Goal: Task Accomplishment & Management: Manage account settings

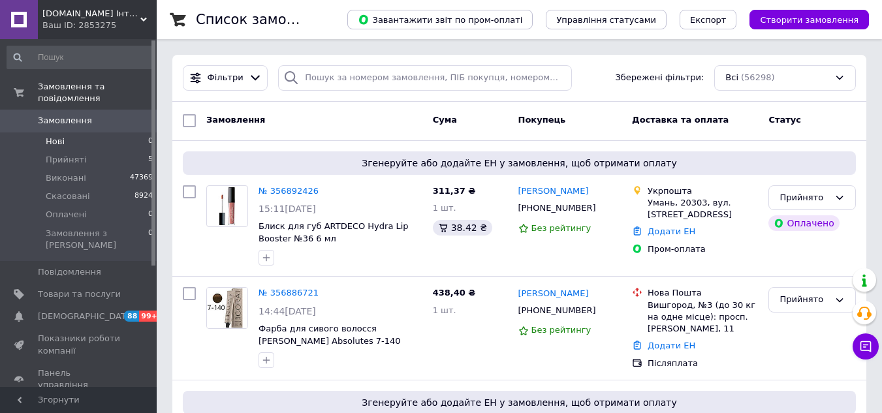
click at [42, 137] on li "Нові 0" at bounding box center [80, 141] width 161 height 18
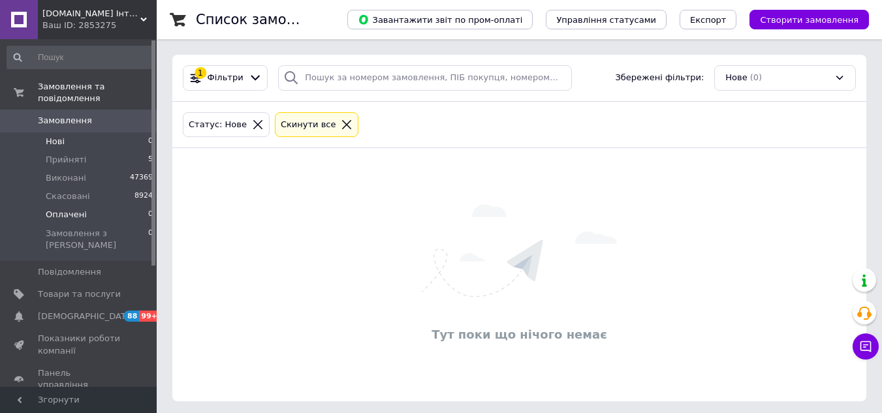
click at [91, 206] on li "Оплачені 0" at bounding box center [80, 215] width 161 height 18
click at [102, 151] on li "Прийняті 5" at bounding box center [80, 160] width 161 height 18
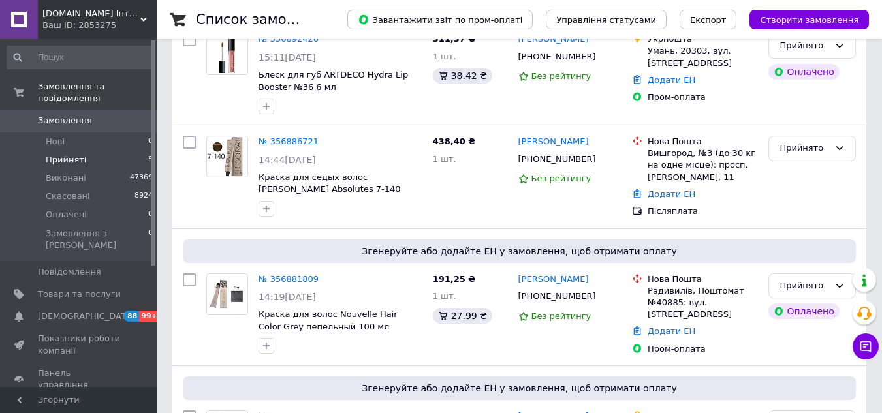
scroll to position [406, 0]
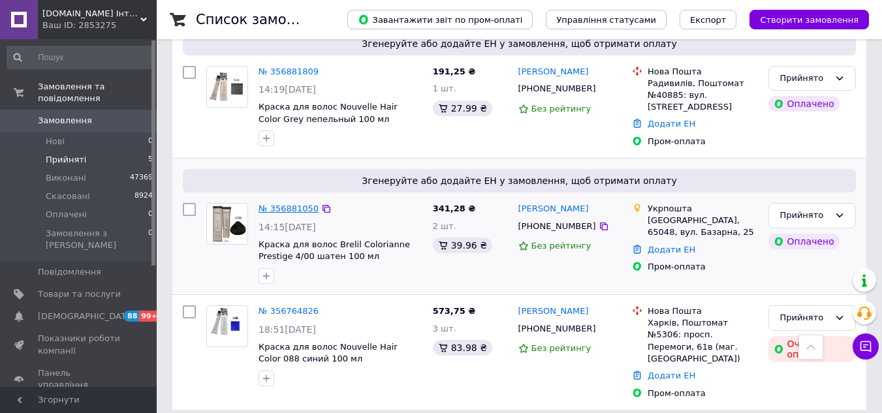
click at [281, 211] on link "№ 356881050" at bounding box center [288, 209] width 60 height 10
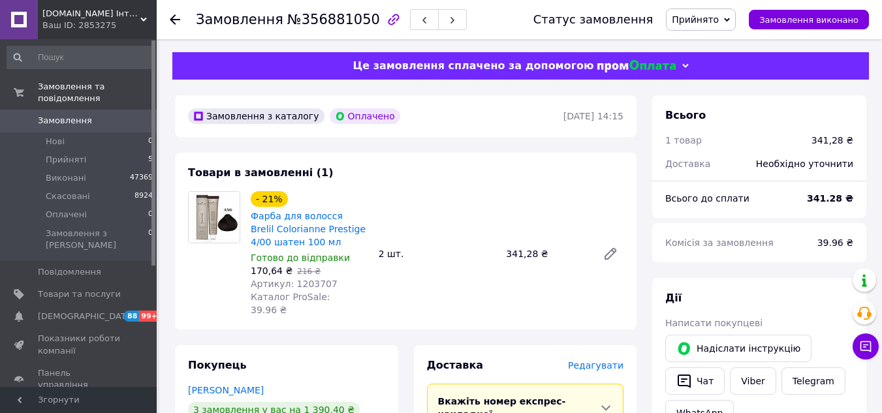
click at [305, 287] on span "Артикул: 1203707" at bounding box center [294, 284] width 87 height 10
copy span "1203707"
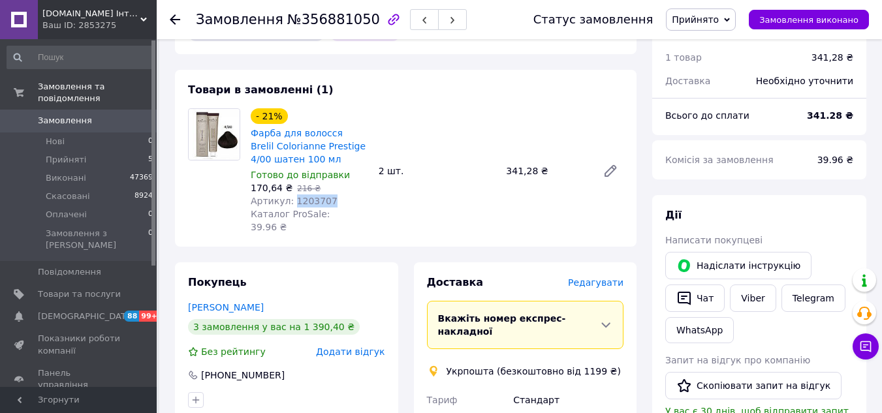
scroll to position [261, 0]
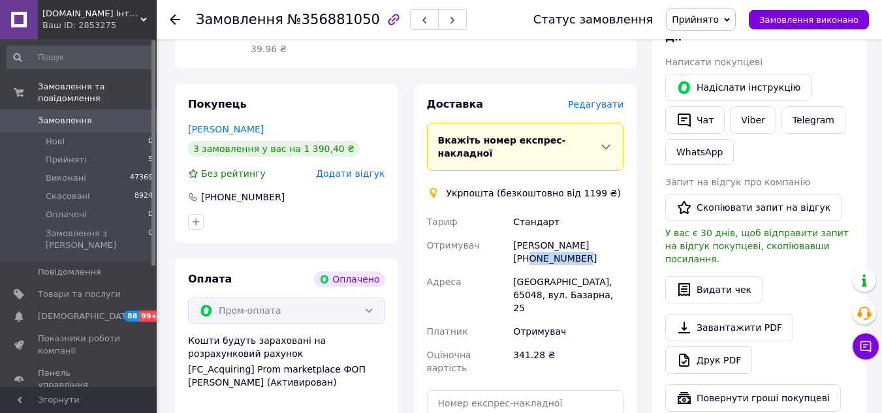
drag, startPoint x: 529, startPoint y: 227, endPoint x: 603, endPoint y: 229, distance: 73.8
click at [603, 234] on div "[PERSON_NAME] [PHONE_NUMBER]" at bounding box center [568, 252] width 116 height 37
copy div "0967553520"
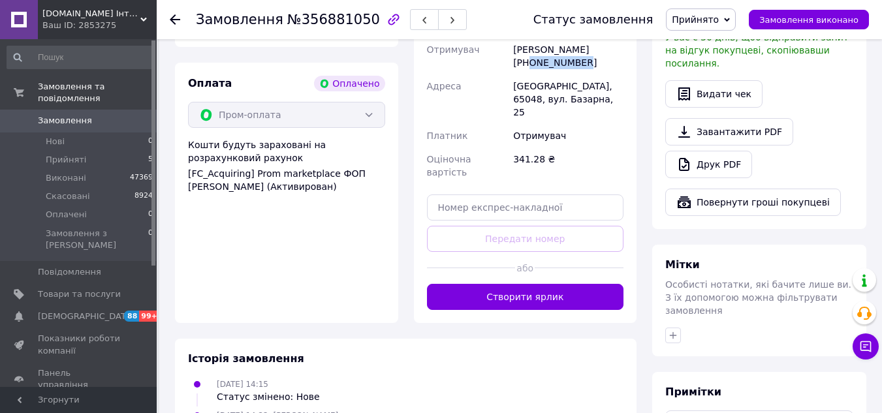
scroll to position [392, 0]
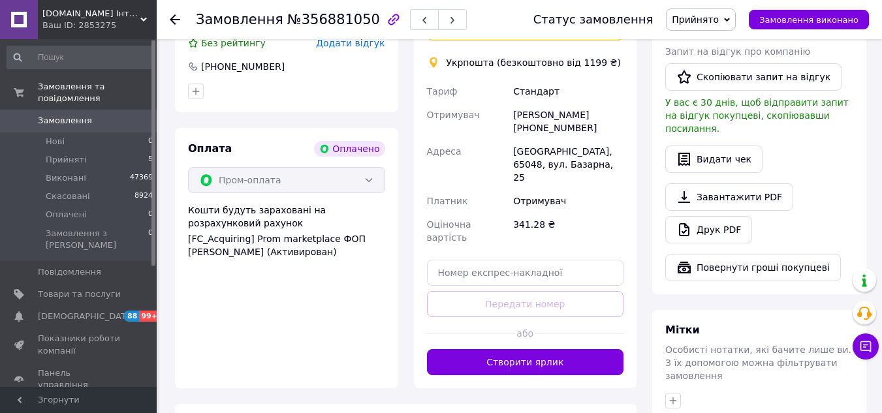
click at [553, 103] on div "[PERSON_NAME] [PHONE_NUMBER]" at bounding box center [568, 121] width 116 height 37
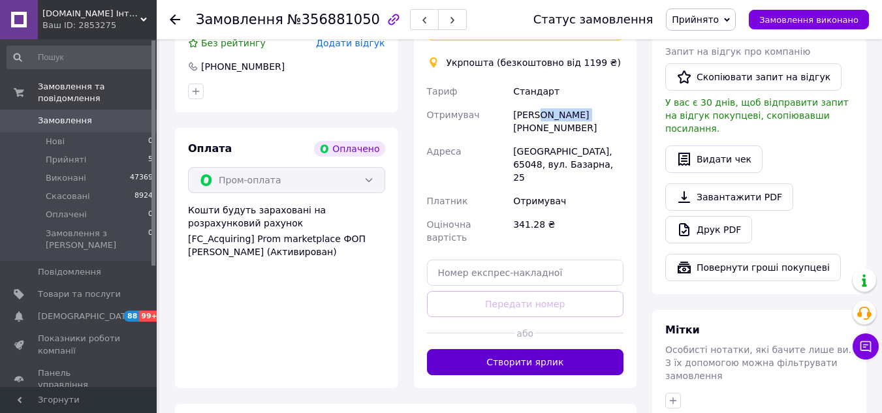
copy div "[PERSON_NAME]"
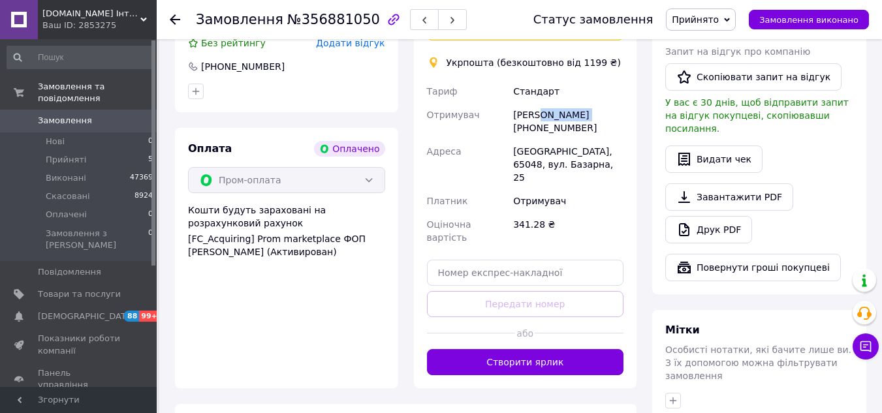
click at [566, 349] on button "Створити ярлик" at bounding box center [525, 362] width 197 height 26
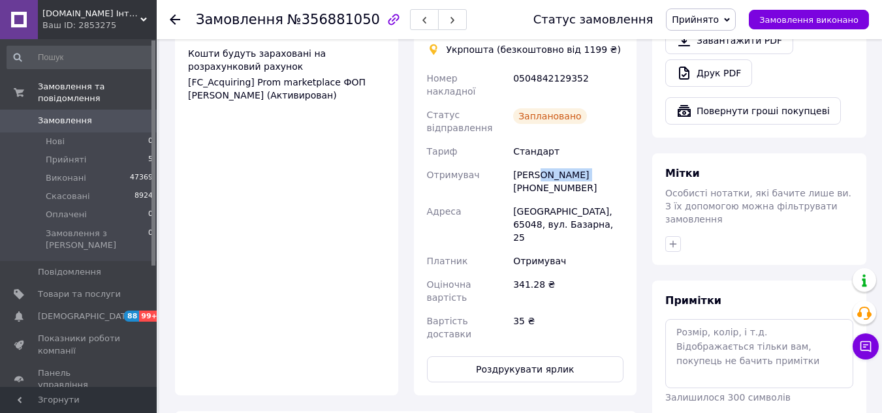
scroll to position [587, 0]
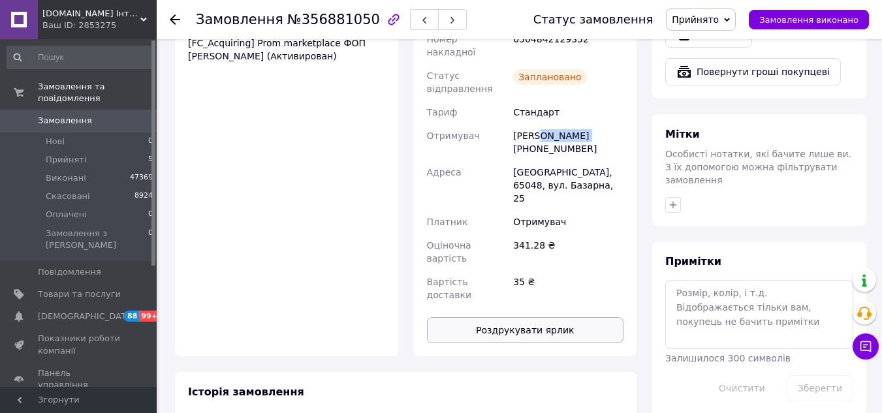
click at [542, 317] on button "Роздрукувати ярлик" at bounding box center [525, 330] width 197 height 26
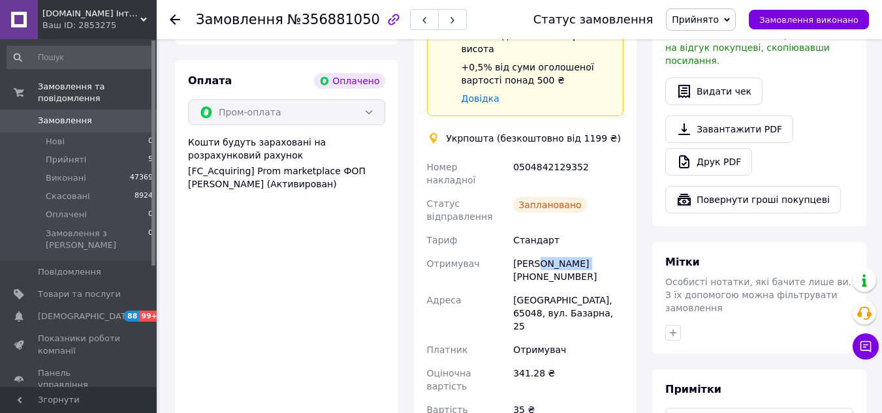
scroll to position [392, 0]
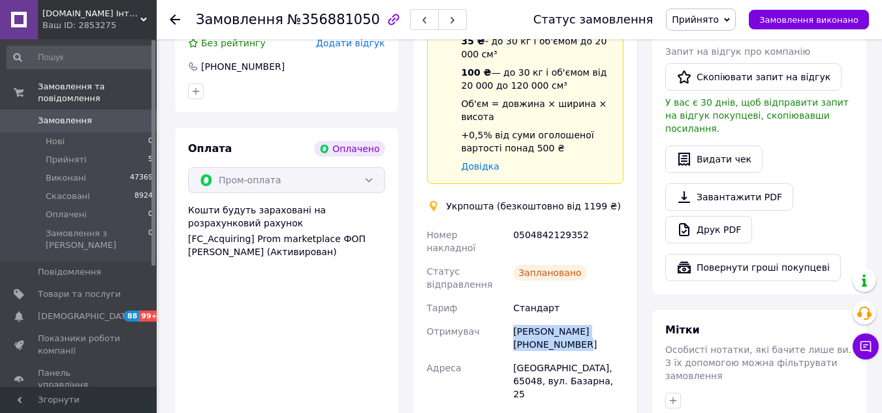
drag, startPoint x: 582, startPoint y: 309, endPoint x: 506, endPoint y: 307, distance: 75.7
click at [506, 307] on div "Номер накладної 0504842129352 Статус відправлення Заплановано Тариф Стандарт От…" at bounding box center [525, 362] width 202 height 279
click at [557, 320] on div "[PERSON_NAME] [PHONE_NUMBER]" at bounding box center [568, 338] width 116 height 37
drag, startPoint x: 581, startPoint y: 311, endPoint x: 514, endPoint y: 305, distance: 67.5
click at [514, 320] on div "[PERSON_NAME] [PHONE_NUMBER]" at bounding box center [568, 338] width 116 height 37
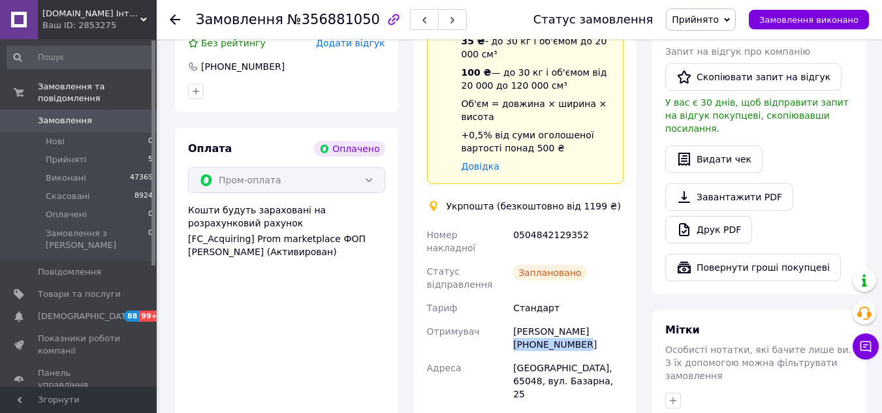
copy div "[PHONE_NUMBER]"
click at [790, 21] on span "Замовлення виконано" at bounding box center [808, 20] width 99 height 10
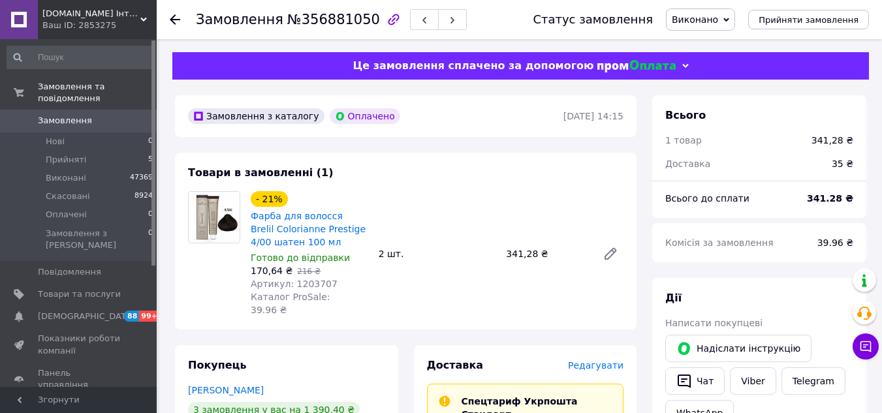
click at [827, 195] on b "341.28 ₴" at bounding box center [830, 198] width 46 height 10
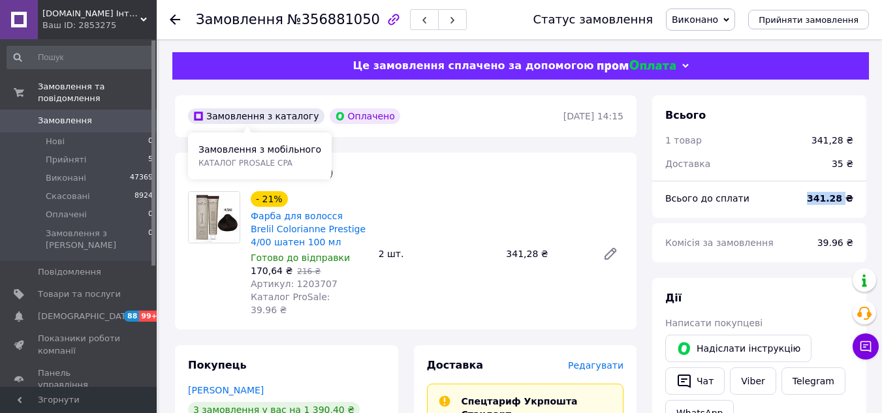
copy b "341.28"
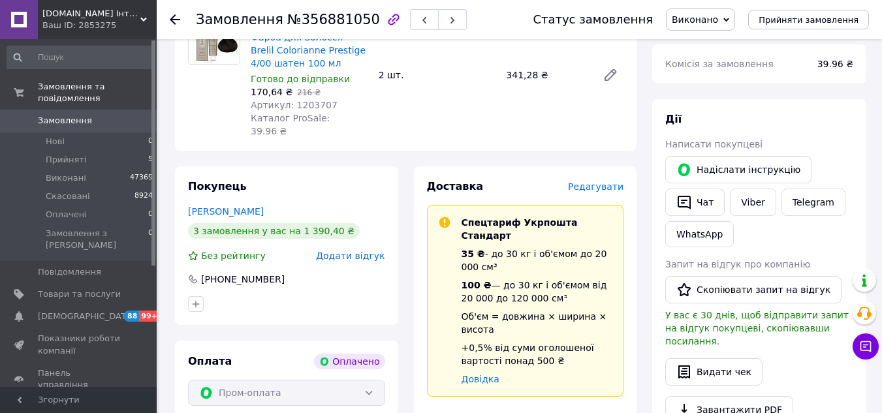
scroll to position [326, 0]
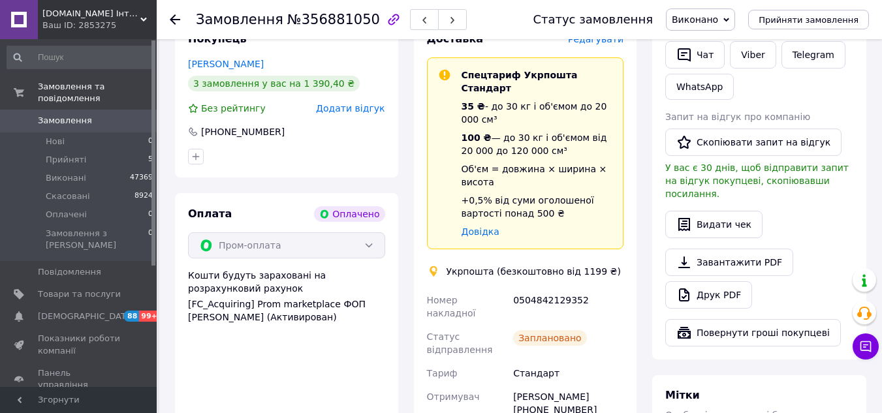
click at [550, 288] on div "0504842129352" at bounding box center [568, 306] width 116 height 37
copy div "0504842129352"
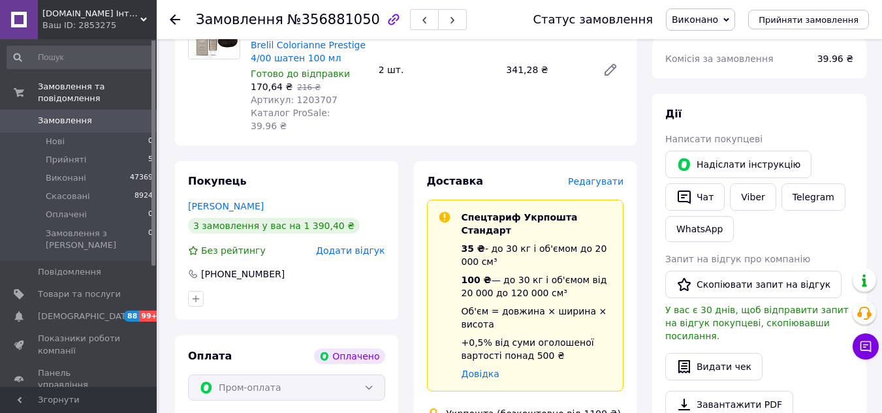
scroll to position [0, 0]
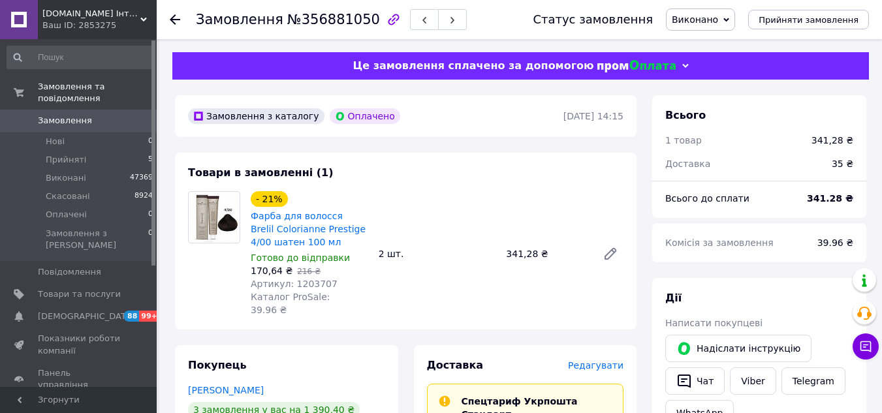
drag, startPoint x: 18, startPoint y: 100, endPoint x: 42, endPoint y: 7, distance: 95.6
click at [18, 110] on link "Замовлення 0" at bounding box center [80, 121] width 161 height 22
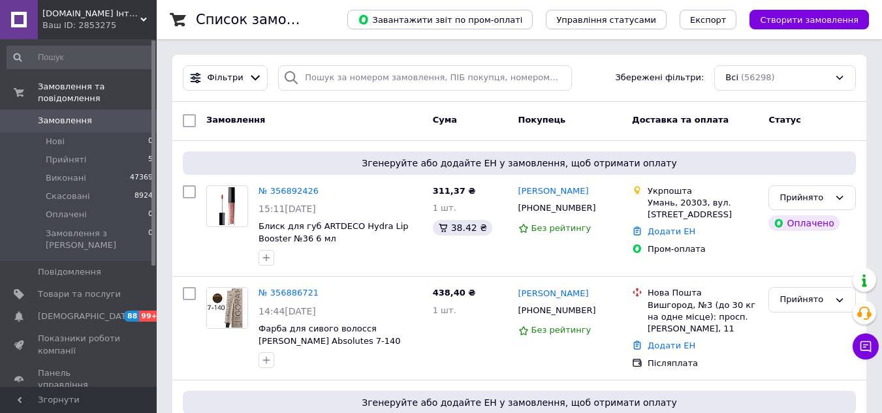
drag, startPoint x: 65, startPoint y: 149, endPoint x: 48, endPoint y: 7, distance: 143.9
click at [65, 154] on span "Прийняті" at bounding box center [66, 160] width 40 height 12
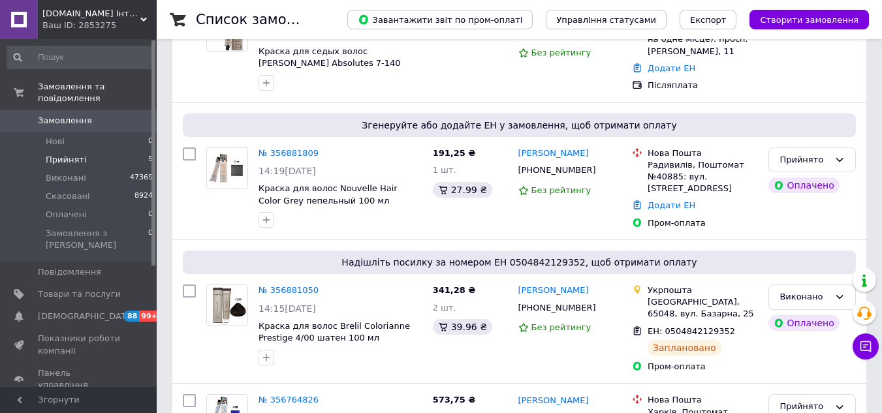
scroll to position [326, 0]
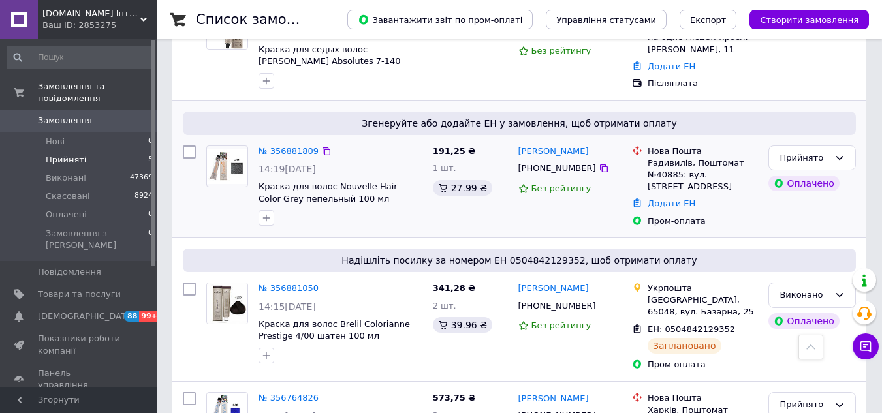
click at [295, 151] on link "№ 356881809" at bounding box center [288, 151] width 60 height 10
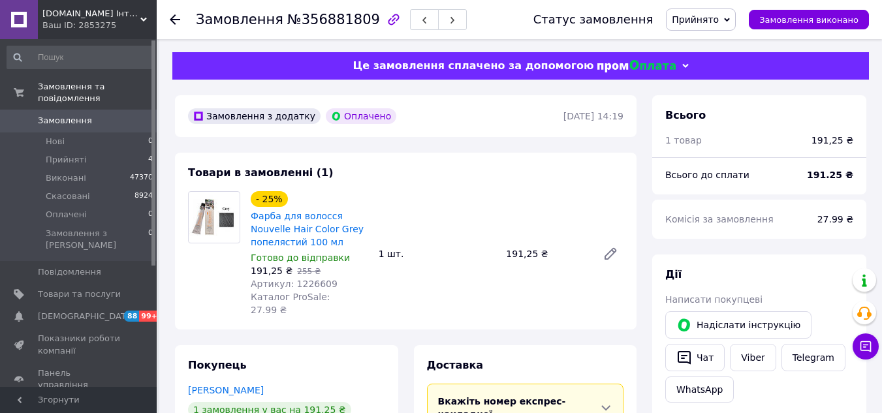
click at [303, 284] on span "Артикул: 1226609" at bounding box center [294, 284] width 87 height 10
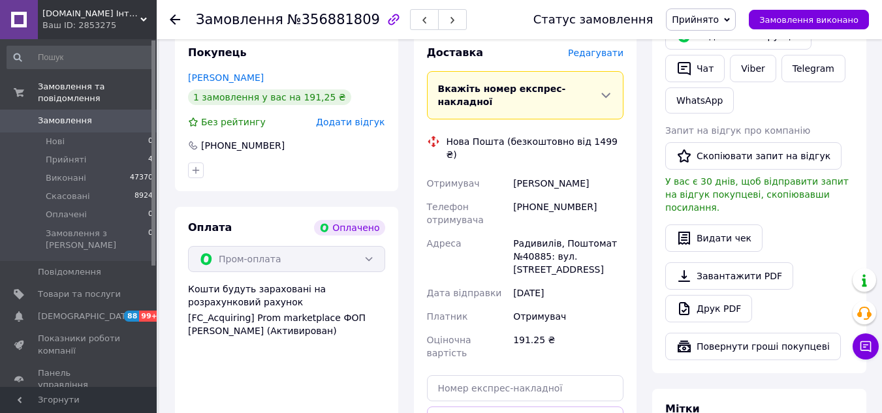
scroll to position [326, 0]
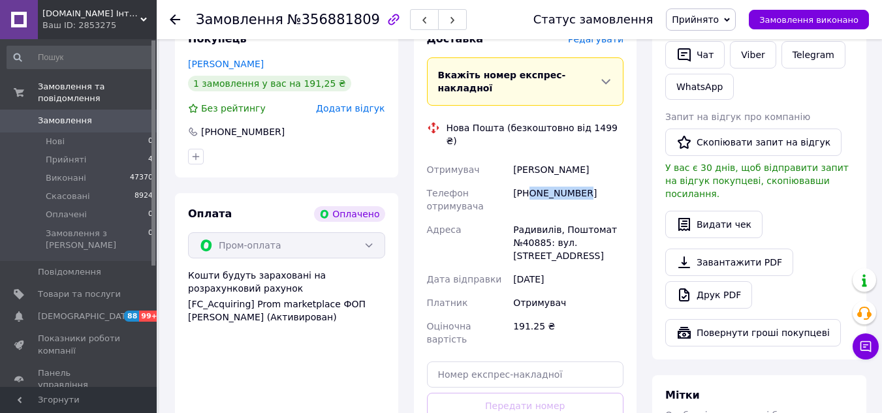
drag, startPoint x: 530, startPoint y: 153, endPoint x: 598, endPoint y: 150, distance: 67.9
click at [598, 181] on div "[PHONE_NUMBER]" at bounding box center [568, 199] width 116 height 37
copy div "0631885595"
click at [521, 218] on div "Радивилів, Поштомат №40885: вул. [STREET_ADDRESS]" at bounding box center [568, 243] width 116 height 50
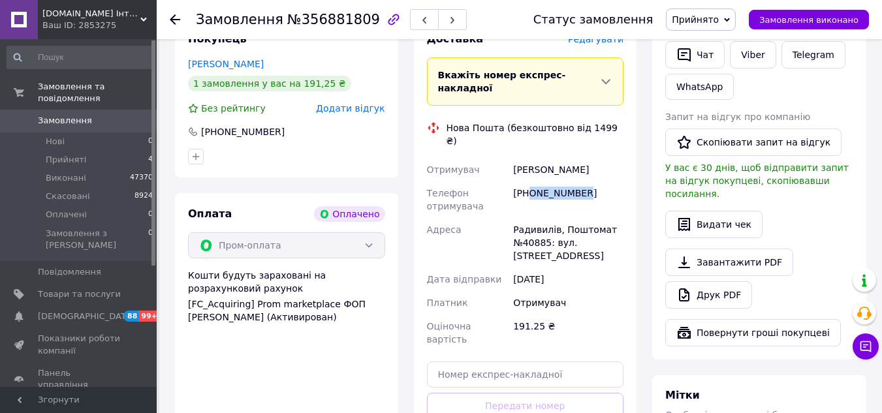
drag, startPoint x: 529, startPoint y: 155, endPoint x: 578, endPoint y: 164, distance: 49.9
click at [578, 181] on div "[PHONE_NUMBER]" at bounding box center [568, 199] width 116 height 37
copy div "0631885595"
drag, startPoint x: 514, startPoint y: 189, endPoint x: 546, endPoint y: 207, distance: 36.8
click at [546, 218] on div "Радивилів, Поштомат №40885: вул. [STREET_ADDRESS]" at bounding box center [568, 243] width 116 height 50
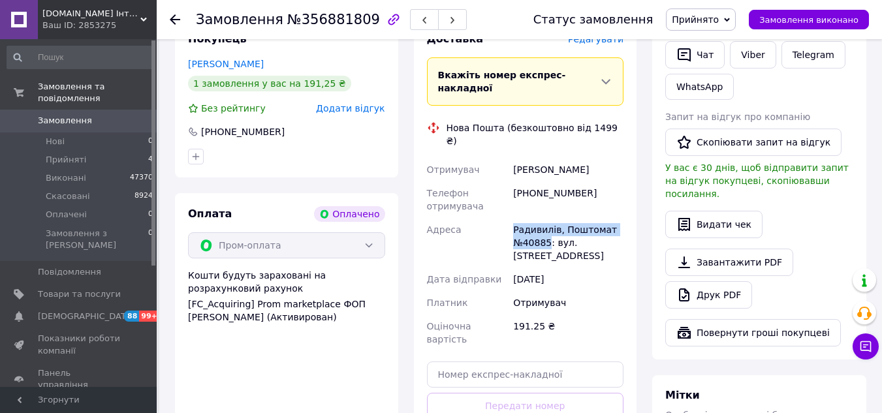
copy div "Радивилів, Поштомат №40885"
drag, startPoint x: 544, startPoint y: 134, endPoint x: 602, endPoint y: 134, distance: 58.1
click at [602, 158] on div "[PERSON_NAME]" at bounding box center [568, 169] width 116 height 23
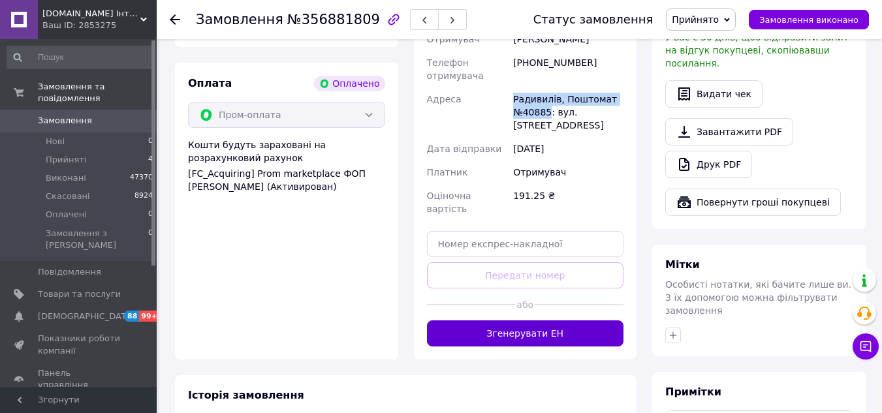
click at [518, 320] on button "Згенерувати ЕН" at bounding box center [525, 333] width 197 height 26
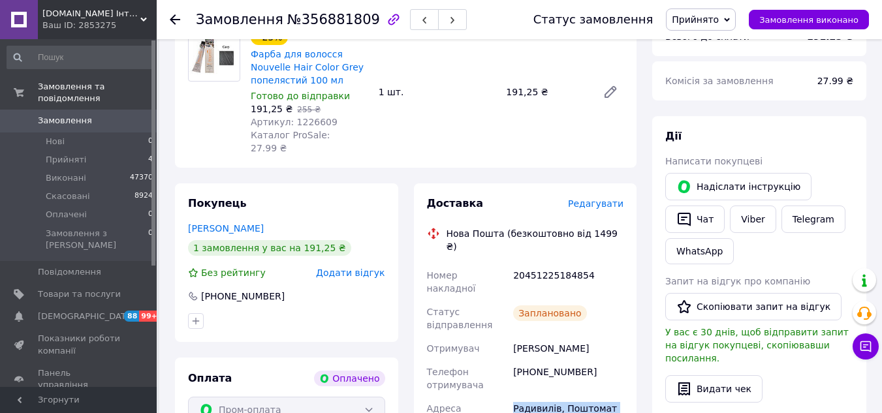
scroll to position [131, 0]
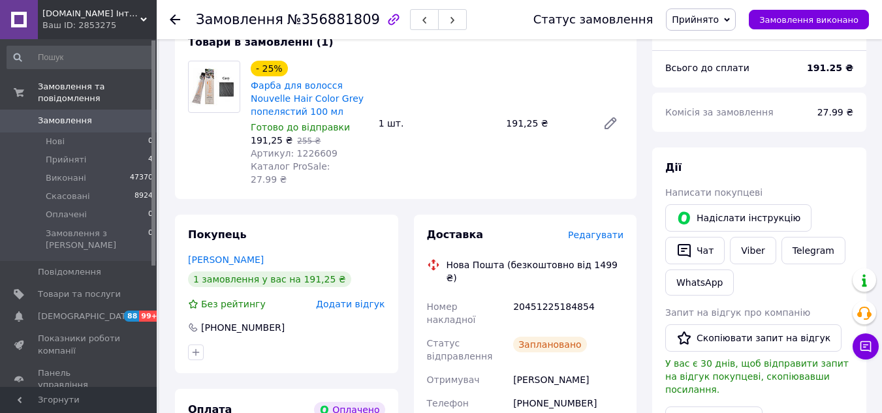
click at [527, 392] on div "[PHONE_NUMBER]" at bounding box center [568, 410] width 116 height 37
click at [531, 392] on div "[PHONE_NUMBER]" at bounding box center [568, 410] width 116 height 37
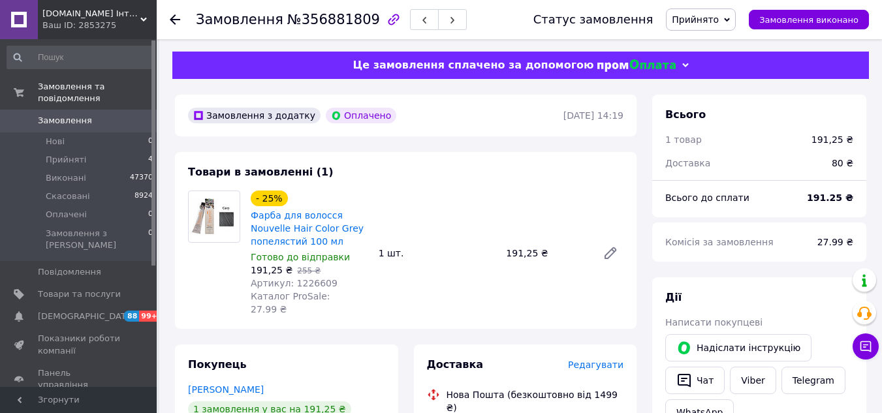
scroll to position [0, 0]
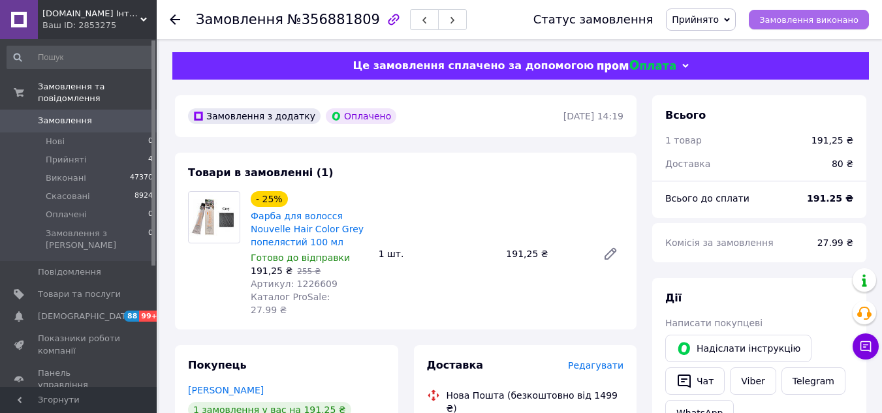
click at [827, 16] on span "Замовлення виконано" at bounding box center [808, 20] width 99 height 10
click at [811, 200] on div "191.25 ₴" at bounding box center [830, 198] width 62 height 29
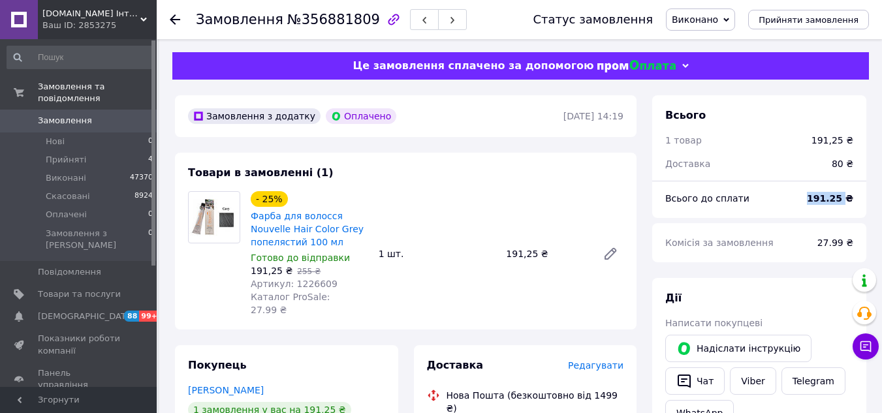
click at [811, 200] on div "191.25 ₴" at bounding box center [830, 198] width 62 height 29
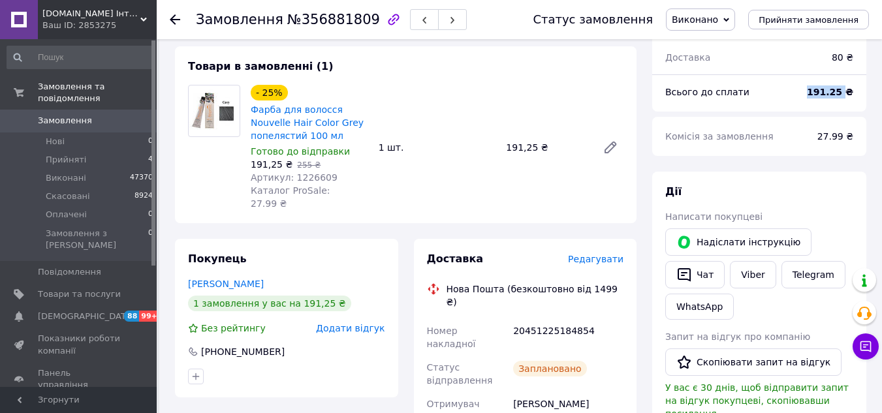
scroll to position [131, 0]
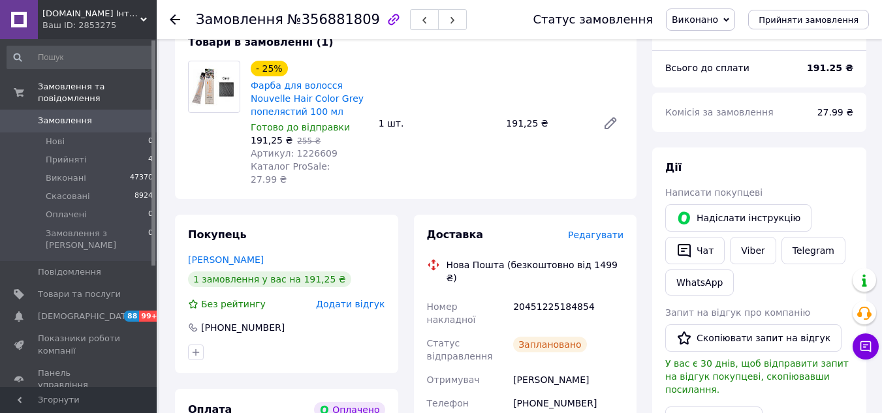
click at [551, 295] on div "20451225184854" at bounding box center [568, 313] width 116 height 37
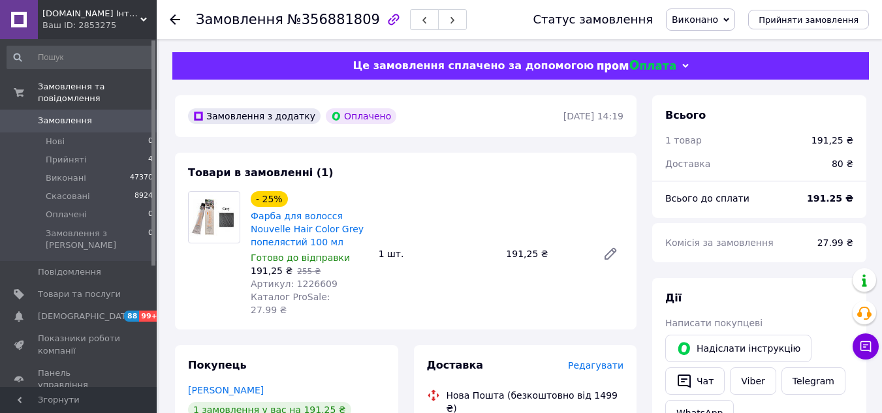
drag, startPoint x: 73, startPoint y: 139, endPoint x: 58, endPoint y: 1, distance: 139.2
click at [73, 151] on li "Прийняті 4" at bounding box center [80, 160] width 161 height 18
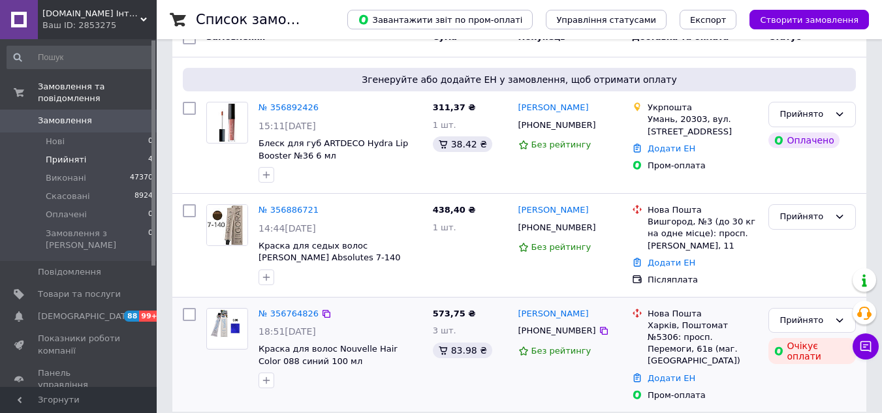
scroll to position [132, 0]
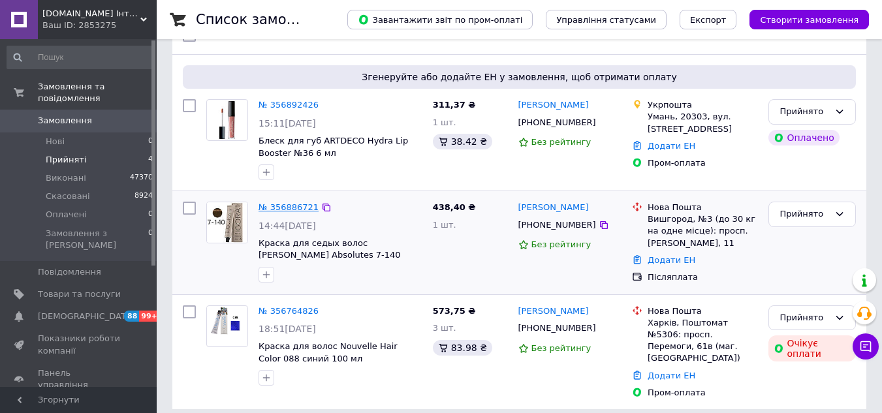
click at [277, 208] on link "№ 356886721" at bounding box center [288, 207] width 60 height 10
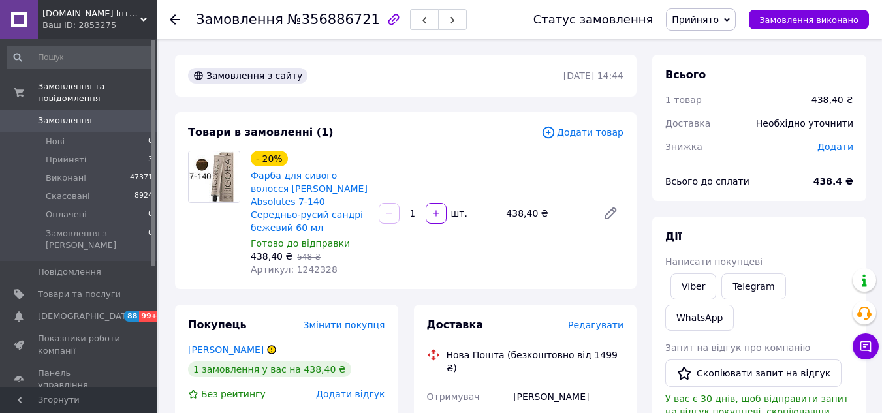
click at [301, 264] on span "Артикул: 1242328" at bounding box center [294, 269] width 87 height 10
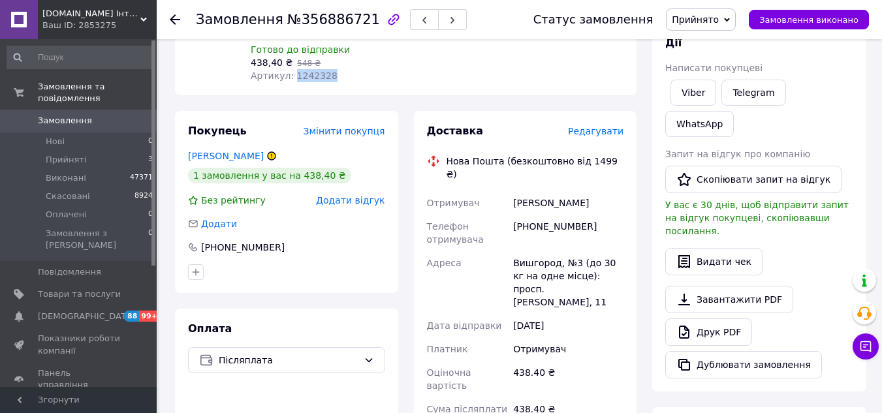
scroll to position [196, 0]
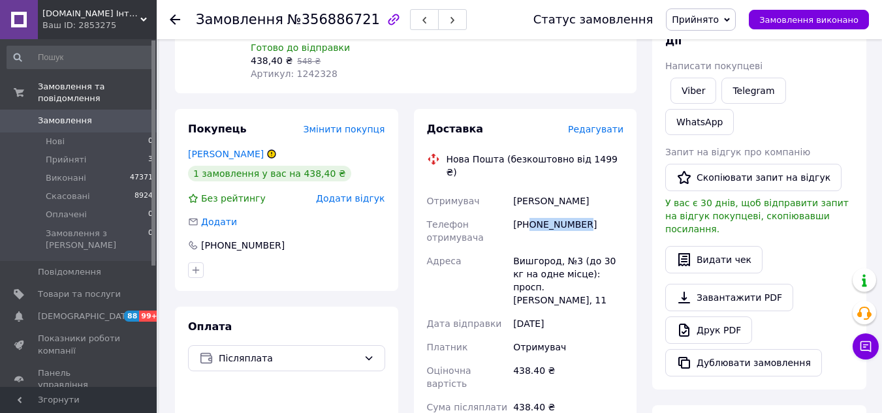
drag, startPoint x: 529, startPoint y: 198, endPoint x: 659, endPoint y: 311, distance: 172.1
click at [628, 210] on div "Доставка Редагувати Нова Пошта (безкоштовно від 1499 ₴) Отримувач [PERSON_NAME]…" at bounding box center [525, 370] width 223 height 522
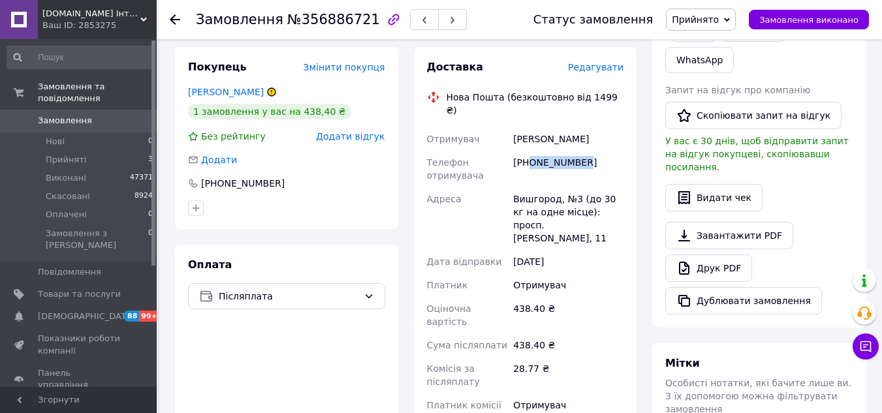
scroll to position [261, 0]
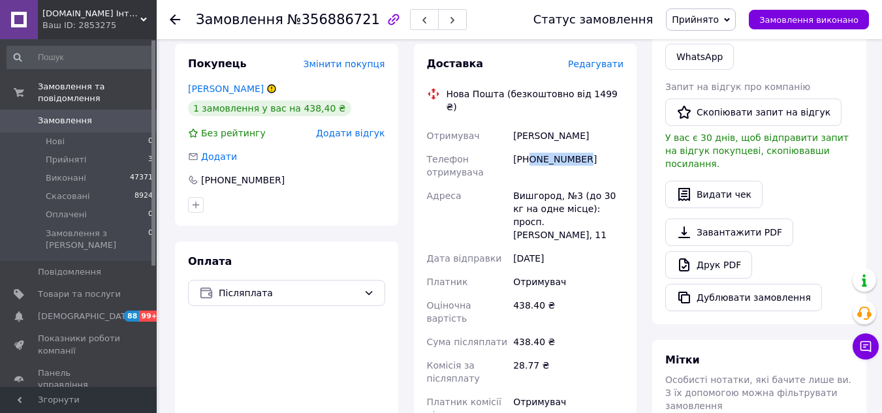
click at [533, 147] on div "[PHONE_NUMBER]" at bounding box center [568, 165] width 116 height 37
drag, startPoint x: 819, startPoint y: 16, endPoint x: 215, endPoint y: 172, distance: 623.6
click at [818, 15] on span "Замовлення виконано" at bounding box center [808, 20] width 99 height 10
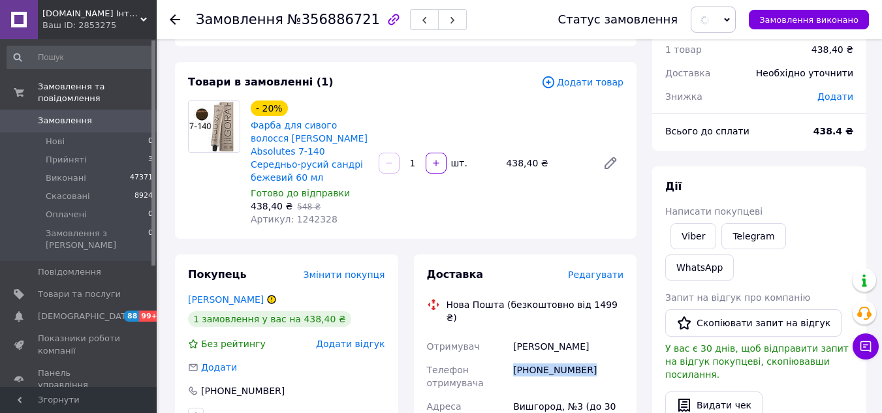
scroll to position [0, 0]
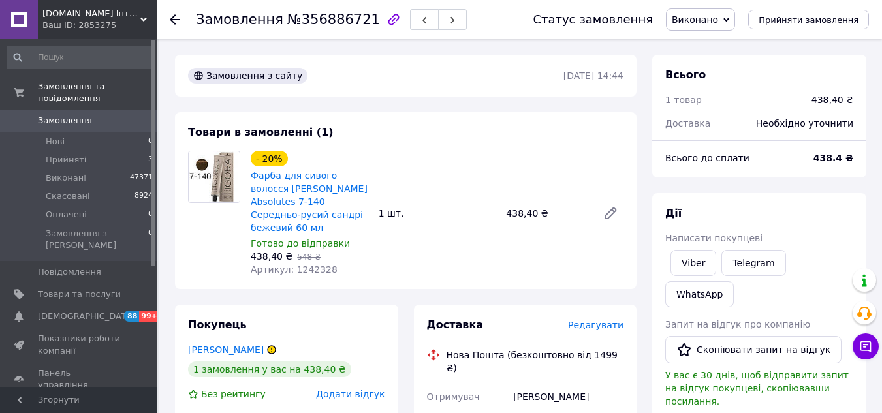
click at [824, 155] on b "438.4 ₴" at bounding box center [833, 158] width 40 height 10
click at [245, 173] on div "- 20% Фарба для сивого волосся [PERSON_NAME] Absolutes 7-140 Середньо-русий сан…" at bounding box center [309, 213] width 128 height 131
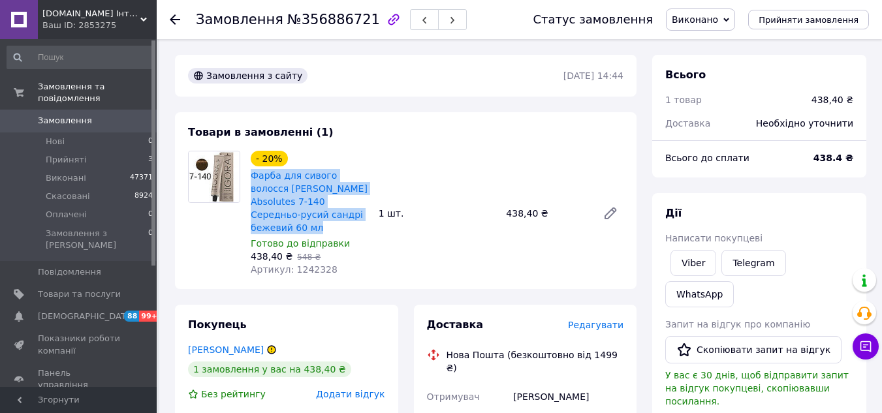
click at [245, 173] on div "- 20% Фарба для сивого волосся [PERSON_NAME] Absolutes 7-140 Середньо-русий сан…" at bounding box center [309, 213] width 128 height 131
click at [1, 115] on span at bounding box center [19, 121] width 38 height 12
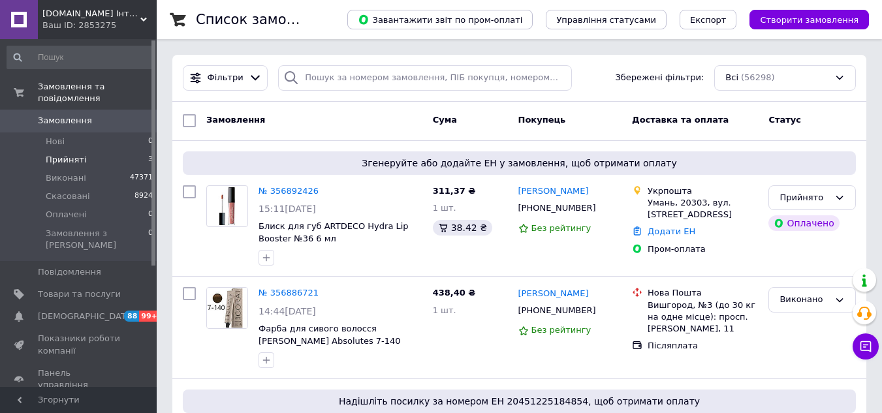
click at [38, 151] on li "Прийняті 3" at bounding box center [80, 160] width 161 height 18
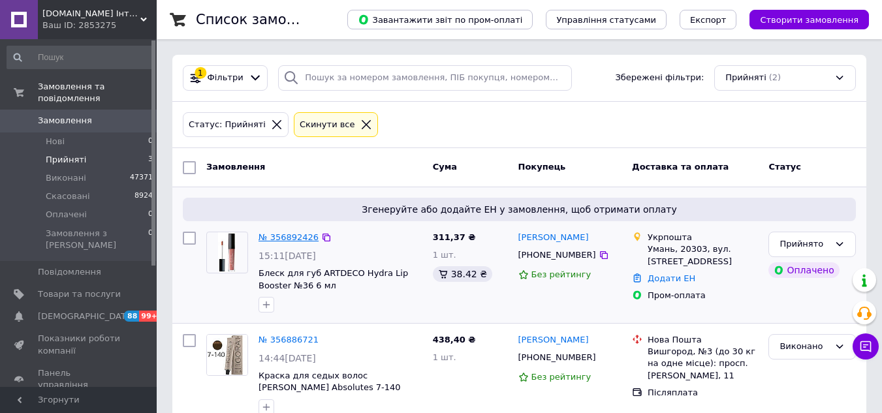
click at [299, 234] on link "№ 356892426" at bounding box center [288, 237] width 60 height 10
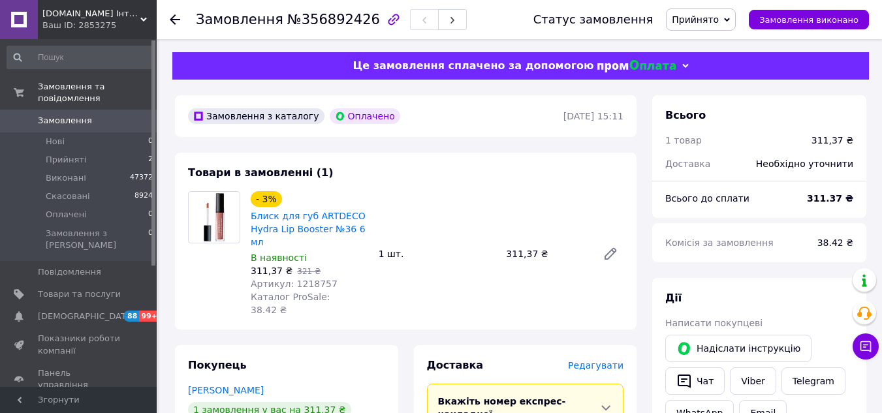
click at [301, 279] on span "Артикул: 1218757" at bounding box center [294, 284] width 87 height 10
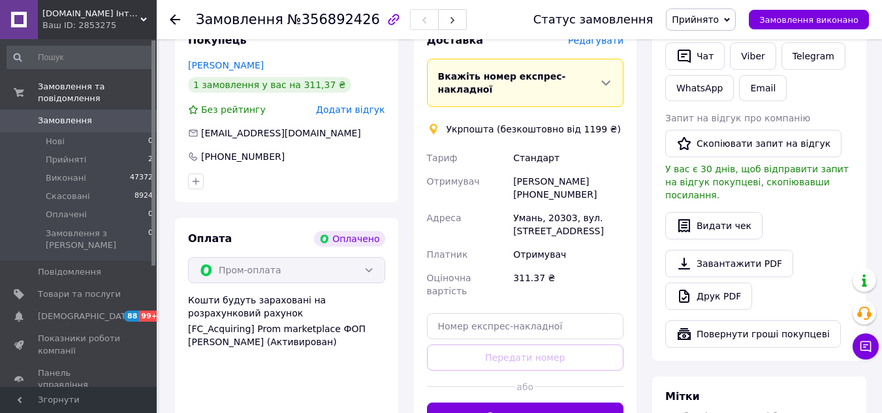
scroll to position [326, 0]
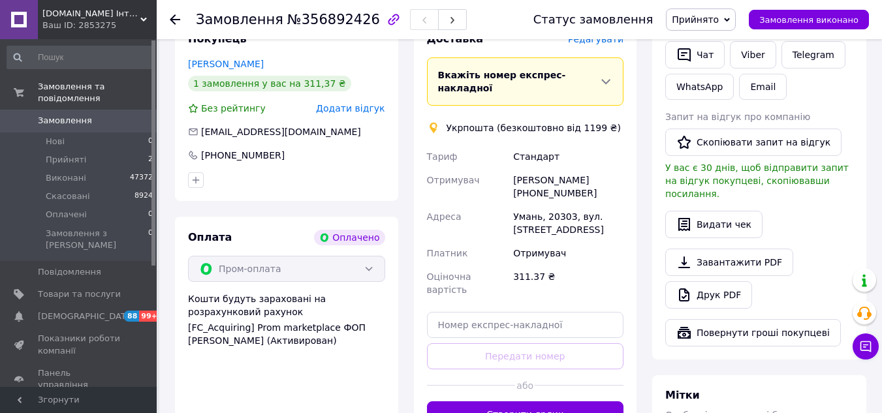
drag, startPoint x: 529, startPoint y: 153, endPoint x: 629, endPoint y: 149, distance: 99.9
click at [628, 149] on div "Доставка [PERSON_NAME] Вкажіть номер експрес-накладної Обов'язково введіть номе…" at bounding box center [525, 230] width 223 height 422
drag, startPoint x: 514, startPoint y: 176, endPoint x: 568, endPoint y: 177, distance: 54.2
click at [568, 205] on div "Умань, 20303, вул. [STREET_ADDRESS]" at bounding box center [568, 223] width 116 height 37
click at [557, 168] on div "[PERSON_NAME] [PHONE_NUMBER]" at bounding box center [568, 186] width 116 height 37
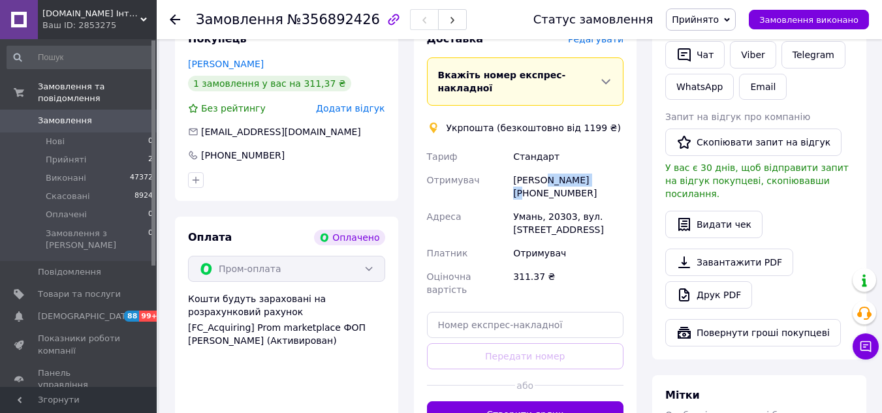
click at [557, 168] on div "[PERSON_NAME] [PHONE_NUMBER]" at bounding box center [568, 186] width 116 height 37
click at [533, 168] on div "[PERSON_NAME] [PHONE_NUMBER]" at bounding box center [568, 186] width 116 height 37
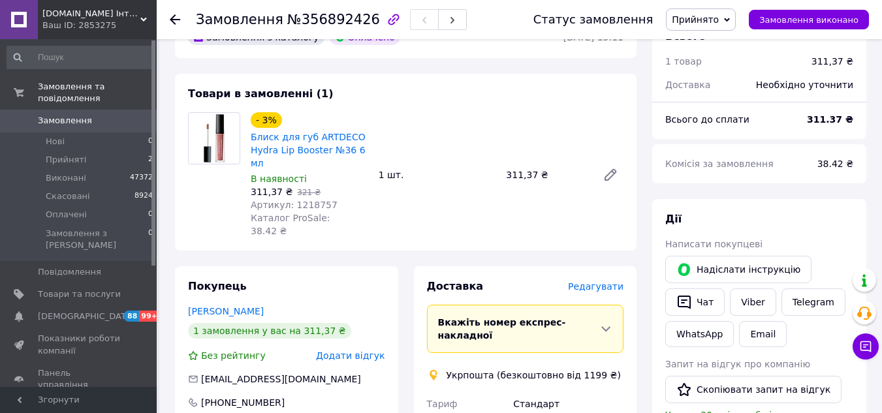
scroll to position [196, 0]
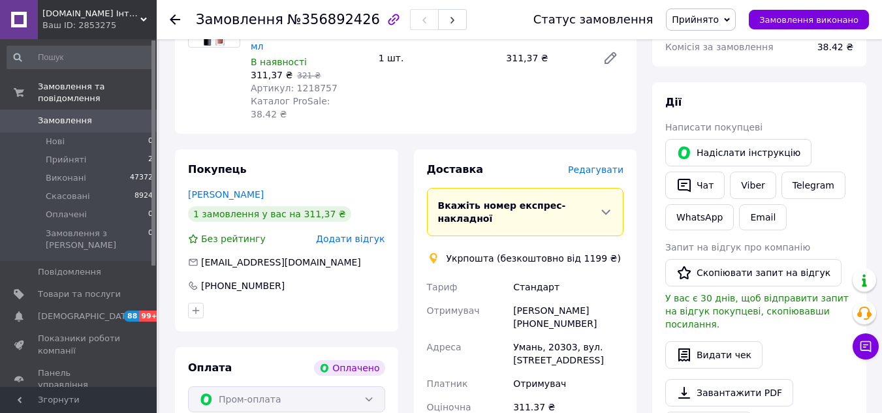
click at [558, 299] on div "[PERSON_NAME] [PHONE_NUMBER]" at bounding box center [568, 317] width 116 height 37
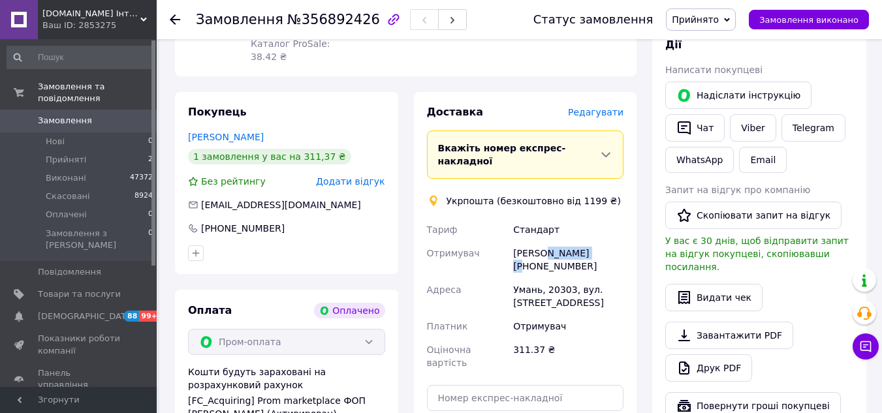
scroll to position [326, 0]
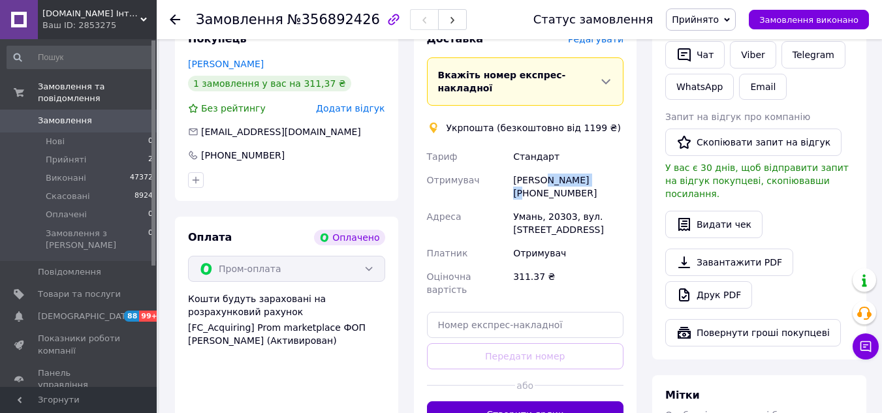
click at [490, 401] on button "Створити ярлик" at bounding box center [525, 414] width 197 height 26
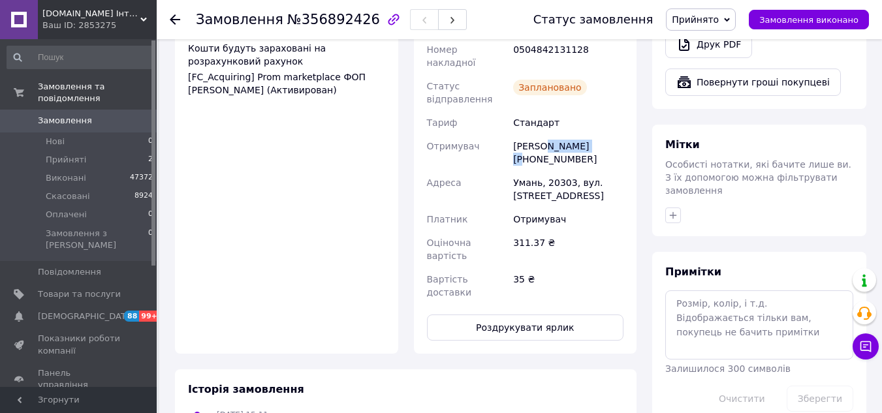
scroll to position [587, 0]
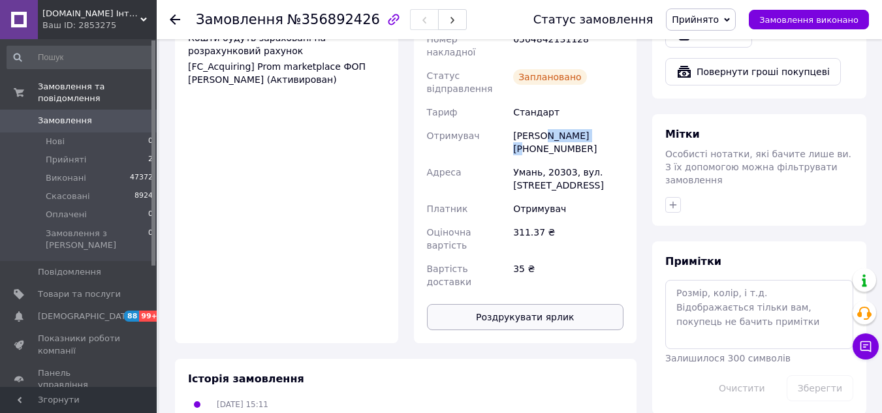
click at [521, 304] on button "Роздрукувати ярлик" at bounding box center [525, 317] width 197 height 26
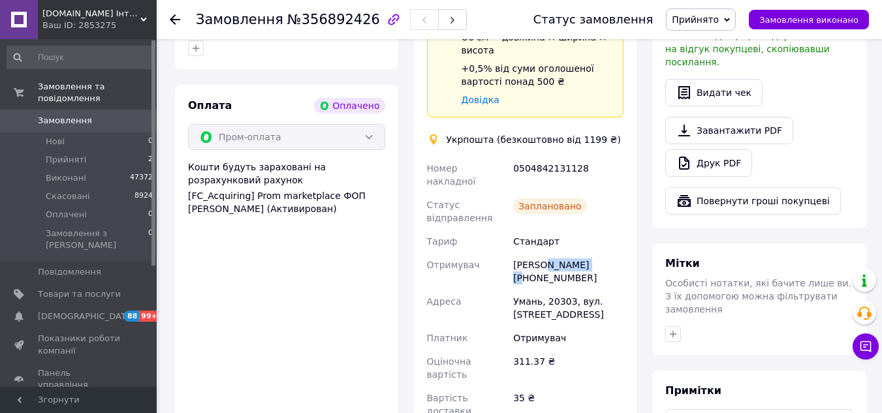
scroll to position [457, 0]
drag, startPoint x: 583, startPoint y: 232, endPoint x: 510, endPoint y: 231, distance: 72.4
click at [510, 255] on div "[PERSON_NAME] [PHONE_NUMBER]" at bounding box center [568, 273] width 116 height 37
drag, startPoint x: 829, startPoint y: 27, endPoint x: 786, endPoint y: 32, distance: 44.0
click at [829, 25] on button "Замовлення виконано" at bounding box center [809, 20] width 120 height 20
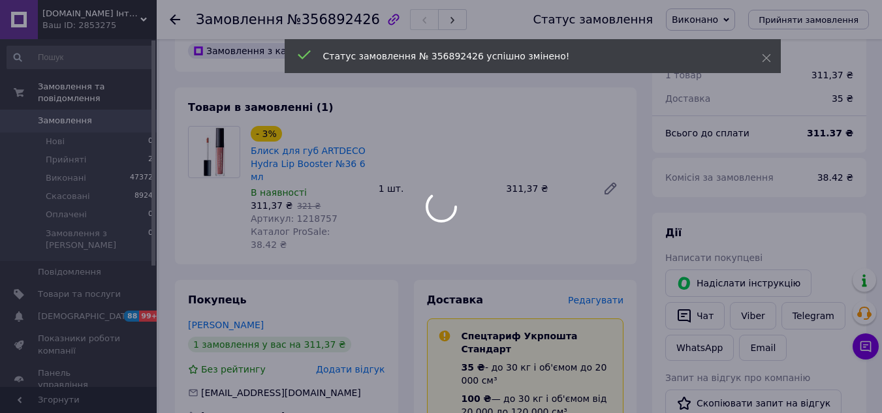
scroll to position [0, 0]
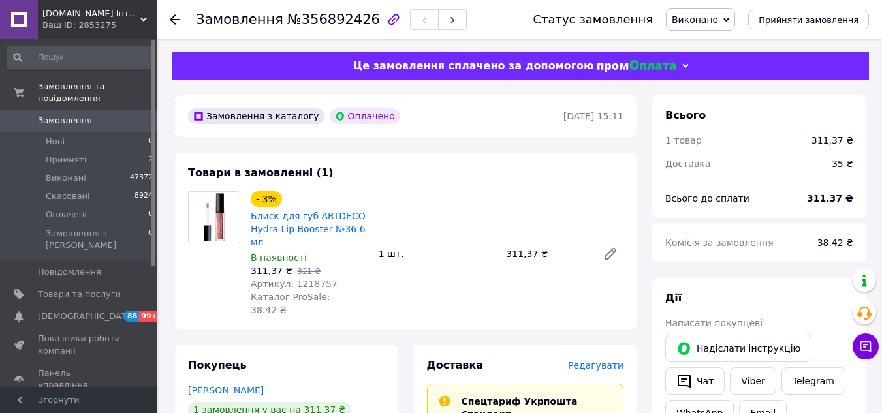
click at [835, 196] on b "311.37 ₴" at bounding box center [830, 198] width 46 height 10
click at [836, 196] on b "311.37 ₴" at bounding box center [830, 198] width 46 height 10
click at [818, 200] on b "311.37 ₴" at bounding box center [830, 198] width 46 height 10
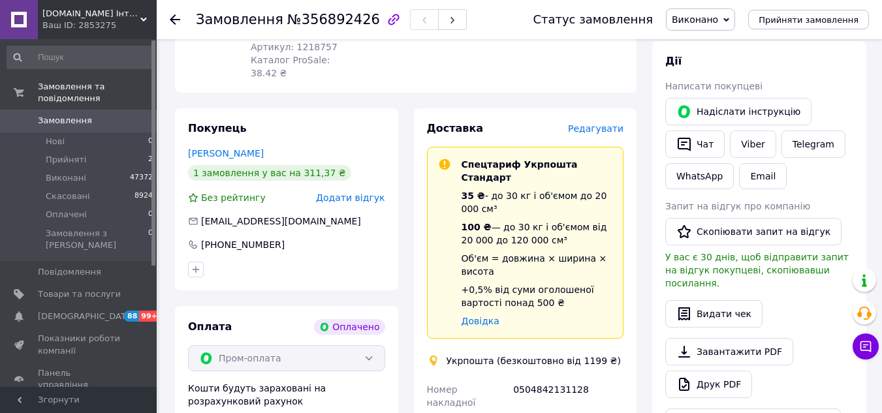
scroll to position [261, 0]
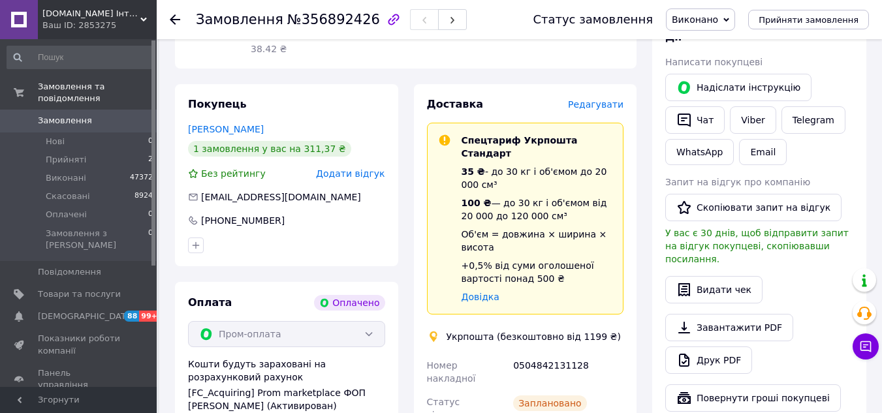
click at [548, 354] on div "0504842131128" at bounding box center [568, 372] width 116 height 37
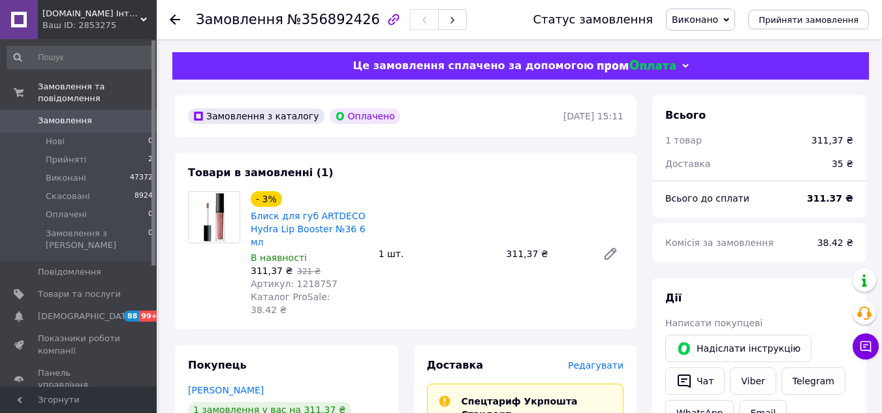
drag, startPoint x: 59, startPoint y: 105, endPoint x: 73, endPoint y: 1, distance: 105.3
click at [59, 115] on span "Замовлення" at bounding box center [65, 121] width 54 height 12
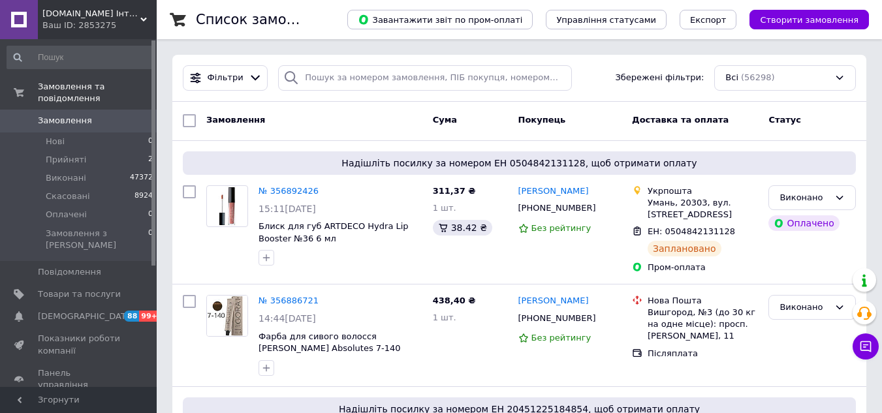
drag, startPoint x: 50, startPoint y: 106, endPoint x: 636, endPoint y: 375, distance: 645.0
click at [50, 115] on span "Замовлення" at bounding box center [65, 121] width 54 height 12
click at [84, 115] on span "Замовлення" at bounding box center [65, 121] width 54 height 12
drag, startPoint x: 54, startPoint y: 113, endPoint x: 78, endPoint y: 35, distance: 81.3
click at [54, 115] on span "Замовлення" at bounding box center [65, 121] width 54 height 12
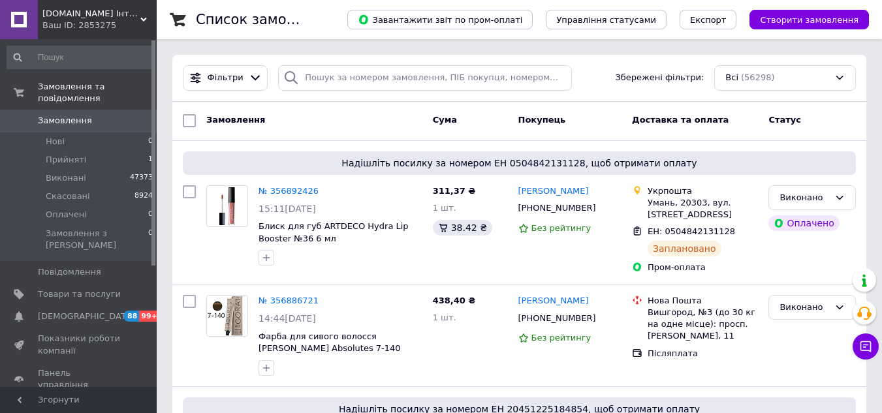
click at [69, 115] on span "Замовлення" at bounding box center [65, 121] width 54 height 12
click at [69, 119] on link "Замовлення 0" at bounding box center [80, 121] width 161 height 22
click at [75, 132] on li "Нові 0" at bounding box center [80, 141] width 161 height 18
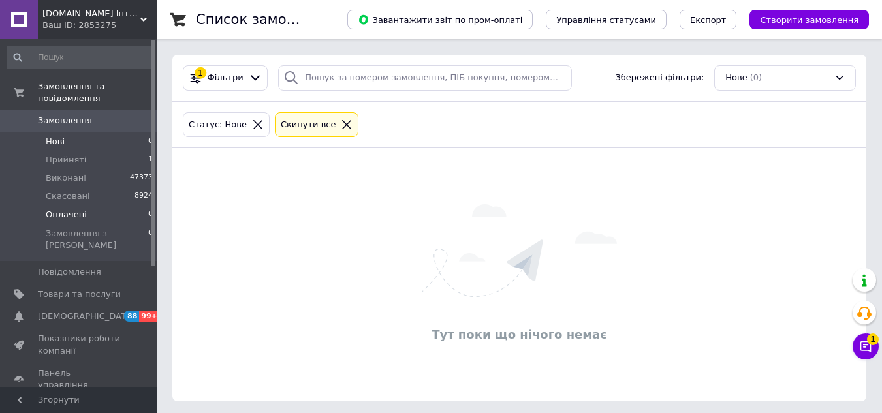
click at [120, 207] on li "Оплачені 0" at bounding box center [80, 215] width 161 height 18
click at [102, 151] on li "Прийняті 1" at bounding box center [80, 160] width 161 height 18
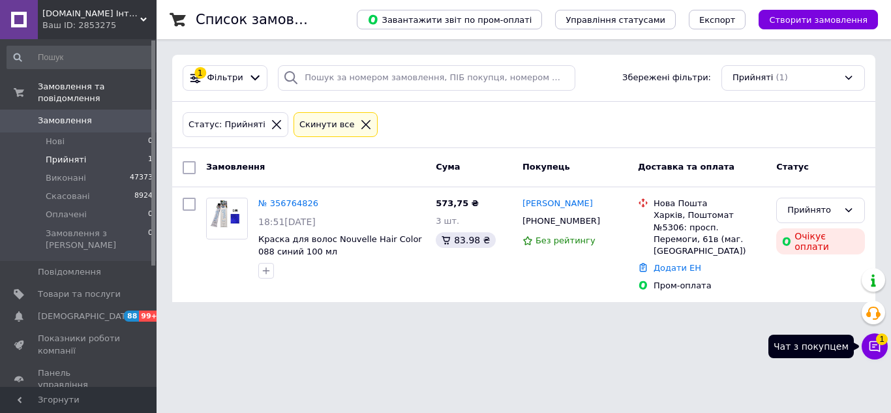
click at [880, 350] on icon at bounding box center [875, 346] width 11 height 11
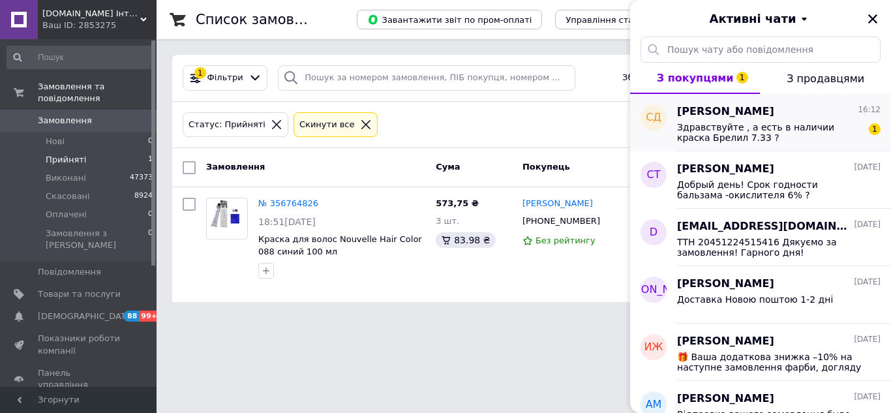
click at [773, 114] on div "[PERSON_NAME] 16:12" at bounding box center [779, 111] width 204 height 15
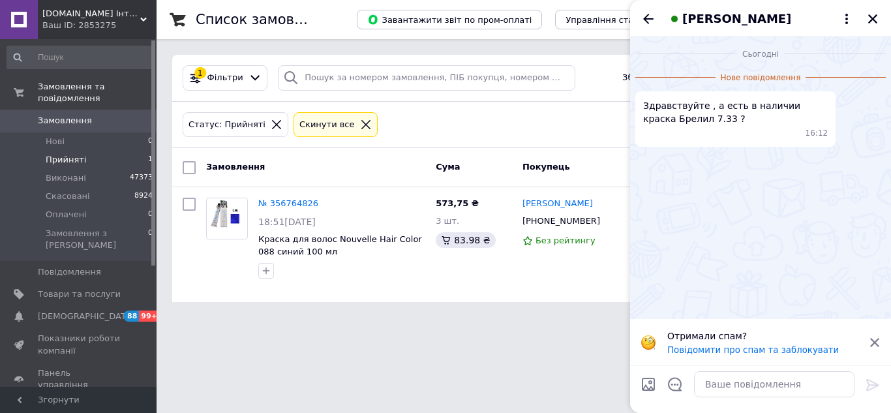
click at [878, 340] on icon at bounding box center [875, 342] width 9 height 9
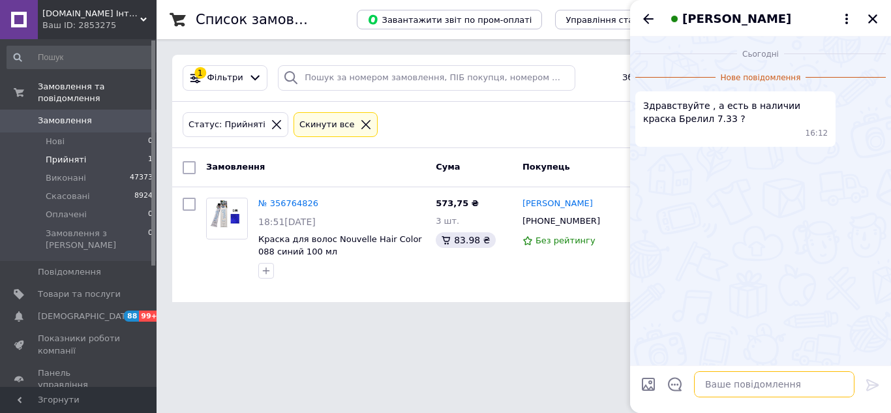
click at [720, 379] on textarea at bounding box center [774, 384] width 161 height 26
click at [730, 385] on textarea "Доброго дн, немає" at bounding box center [761, 384] width 187 height 26
type textarea "Доброго дня, немає"
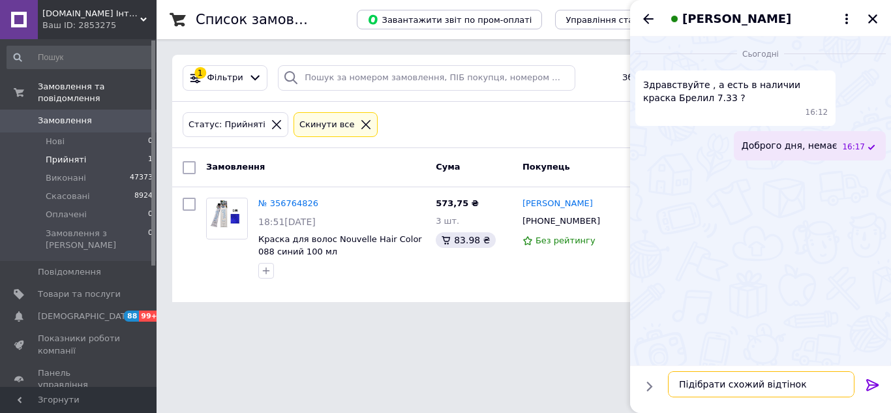
type textarea "Підібрати схожий відтінок?"
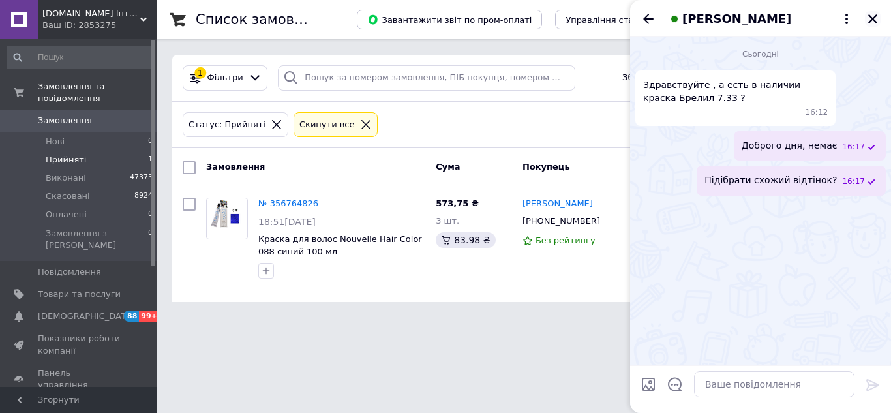
click at [873, 21] on icon "Закрити" at bounding box center [873, 19] width 12 height 12
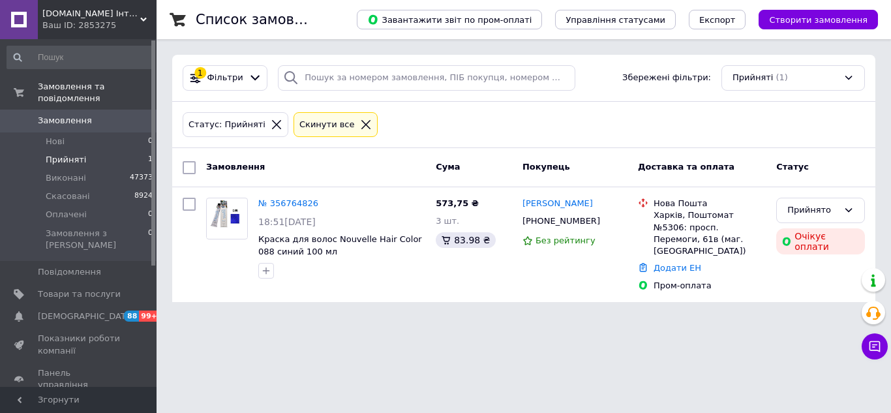
click at [58, 110] on link "Замовлення 0" at bounding box center [80, 121] width 161 height 22
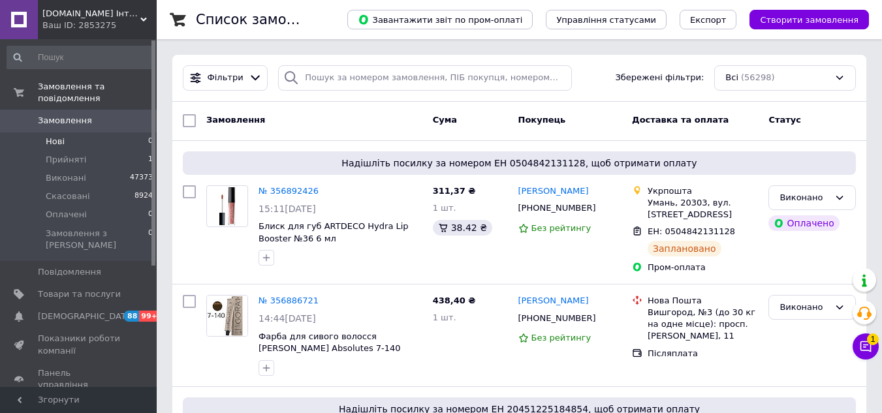
click at [54, 136] on span "Нові" at bounding box center [55, 142] width 19 height 12
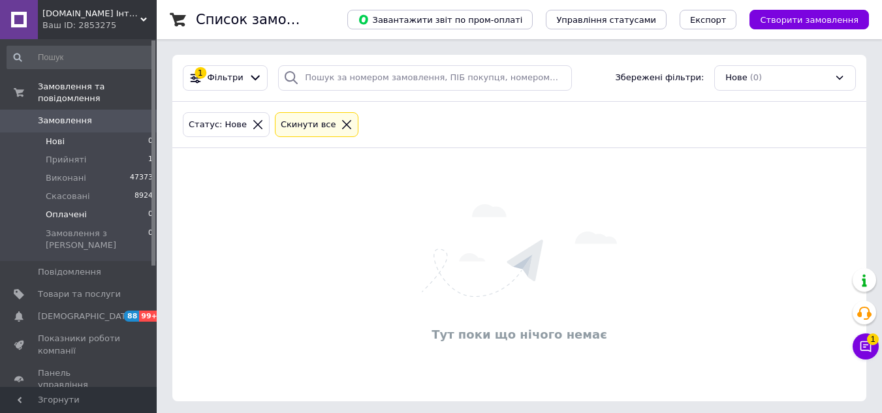
click at [93, 206] on li "Оплачені 0" at bounding box center [80, 215] width 161 height 18
click at [89, 132] on li "Нові 0" at bounding box center [80, 141] width 161 height 18
drag, startPoint x: 89, startPoint y: 198, endPoint x: 112, endPoint y: 214, distance: 27.7
click at [89, 206] on li "Оплачені 0" at bounding box center [80, 215] width 161 height 18
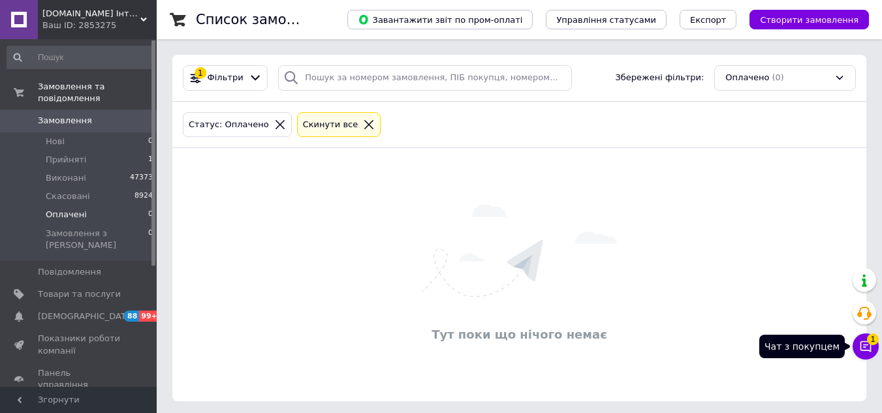
click at [863, 351] on icon at bounding box center [865, 346] width 13 height 13
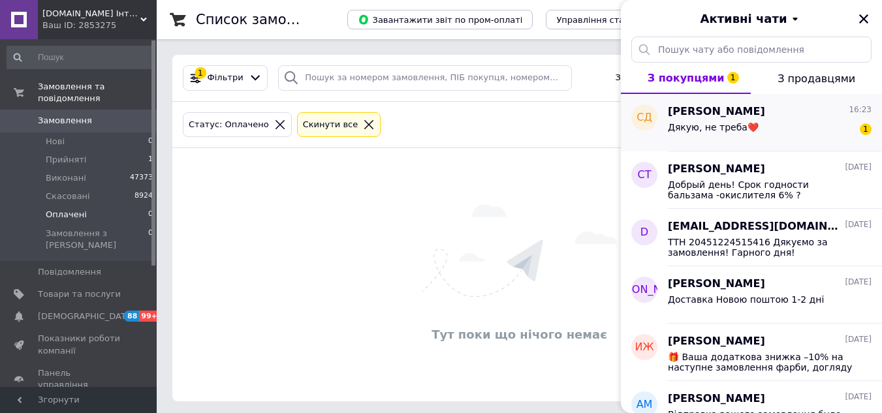
click at [730, 125] on span "Дякую, не треба❤️" at bounding box center [713, 127] width 91 height 10
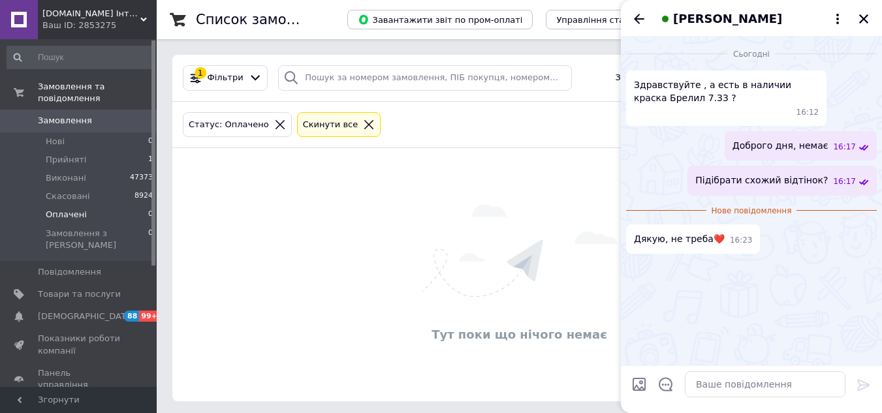
scroll to position [4, 0]
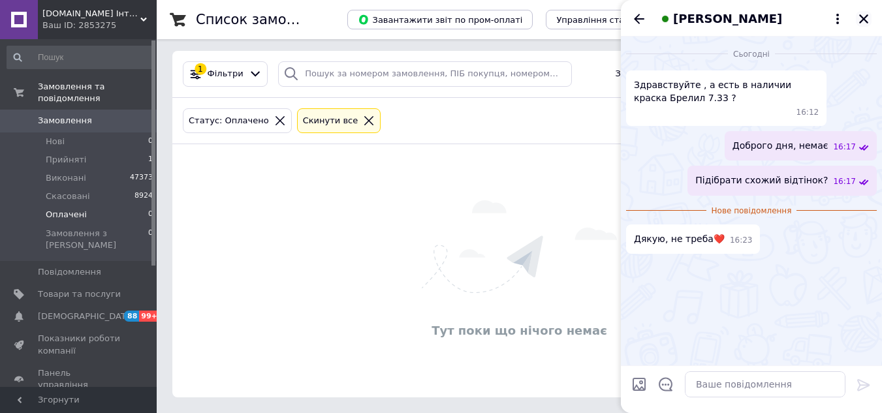
click at [866, 17] on icon "Закрити" at bounding box center [863, 18] width 9 height 9
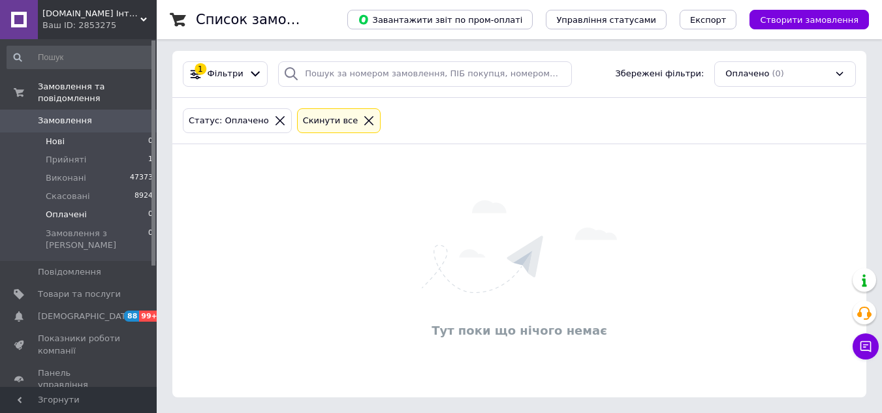
click at [107, 132] on li "Нові 0" at bounding box center [80, 141] width 161 height 18
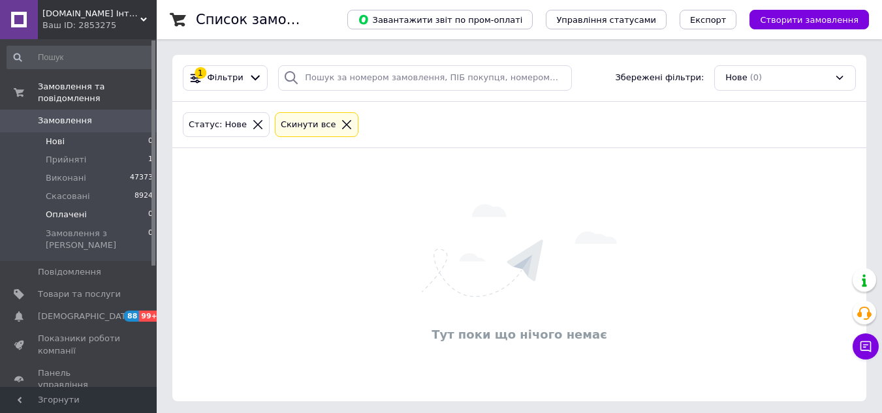
click at [96, 209] on li "Оплачені 0" at bounding box center [80, 215] width 161 height 18
click at [104, 138] on li "Нові 0" at bounding box center [80, 141] width 161 height 18
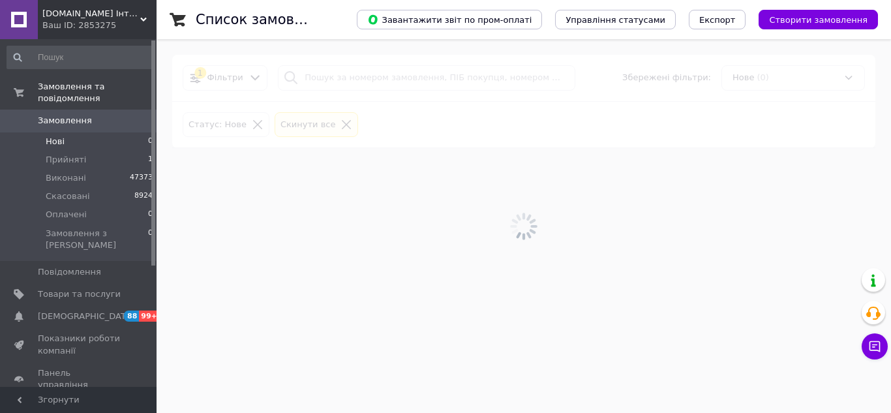
click at [82, 132] on li "Нові 0" at bounding box center [80, 141] width 161 height 18
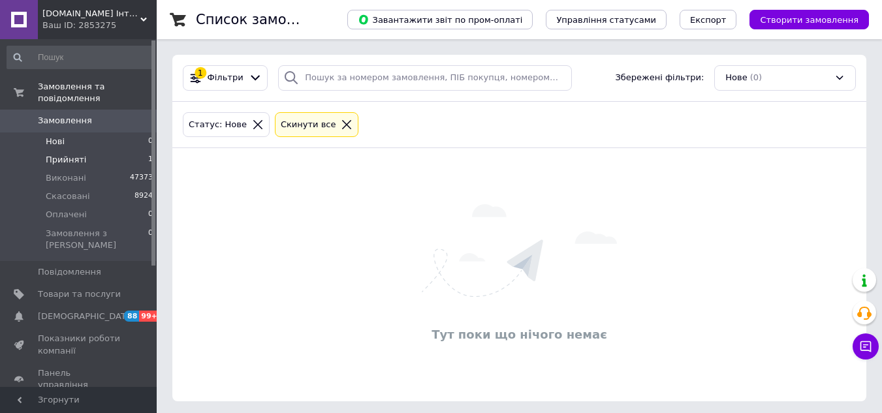
click at [78, 154] on span "Прийняті" at bounding box center [66, 160] width 40 height 12
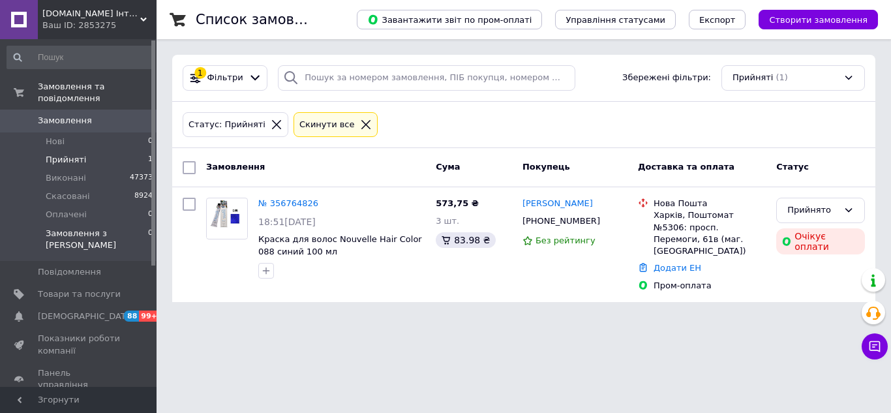
drag, startPoint x: 80, startPoint y: 129, endPoint x: 95, endPoint y: 213, distance: 85.0
click at [80, 132] on li "Нові 0" at bounding box center [80, 141] width 161 height 18
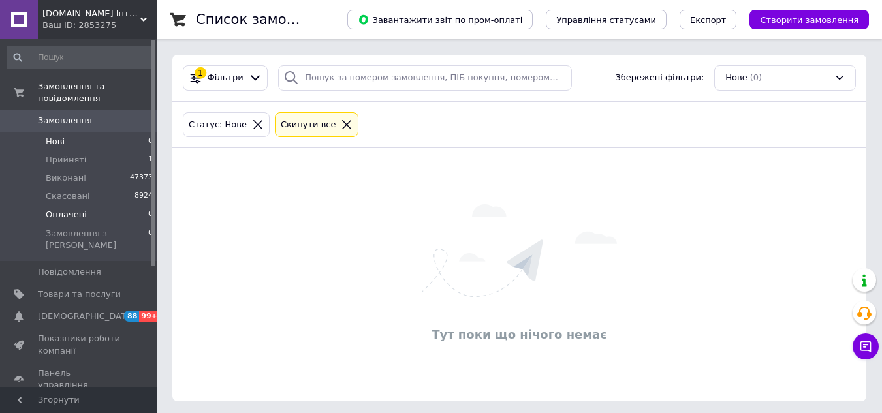
click at [100, 206] on li "Оплачені 0" at bounding box center [80, 215] width 161 height 18
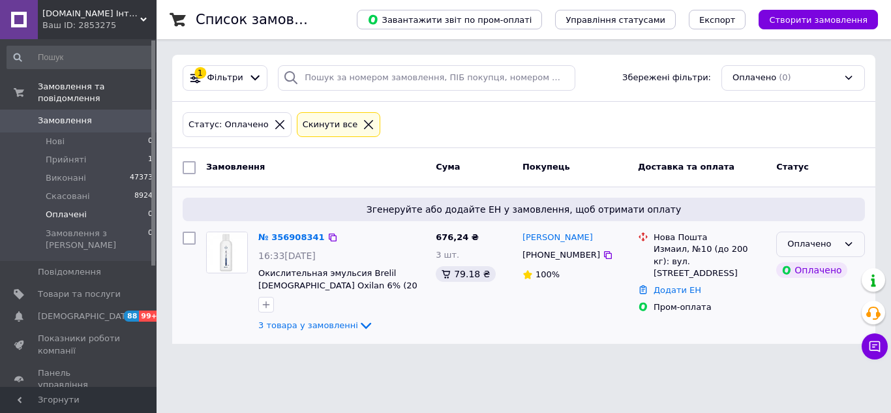
click at [794, 246] on div "Оплачено" at bounding box center [813, 245] width 51 height 14
click at [807, 274] on li "Прийнято" at bounding box center [820, 272] width 87 height 24
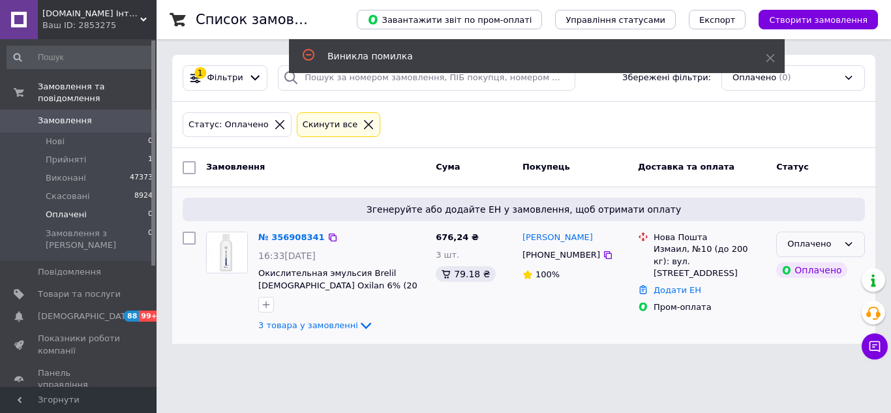
click at [804, 245] on div "Оплачено" at bounding box center [813, 245] width 51 height 14
click at [797, 264] on li "Прийнято" at bounding box center [820, 272] width 87 height 24
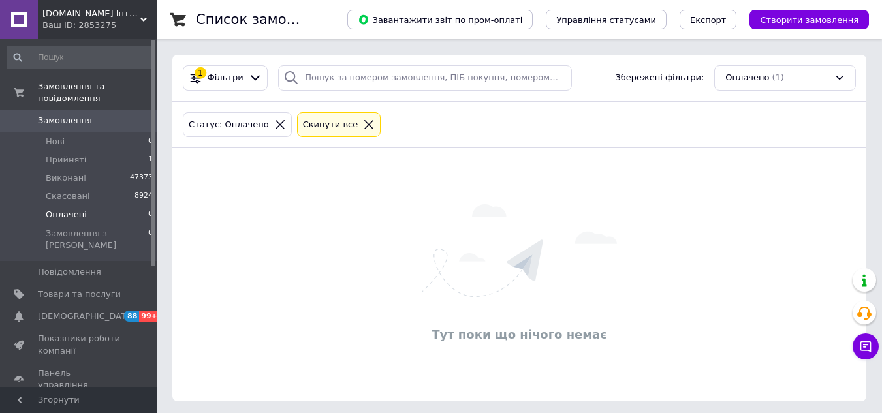
click at [90, 115] on span "Замовлення" at bounding box center [79, 121] width 83 height 12
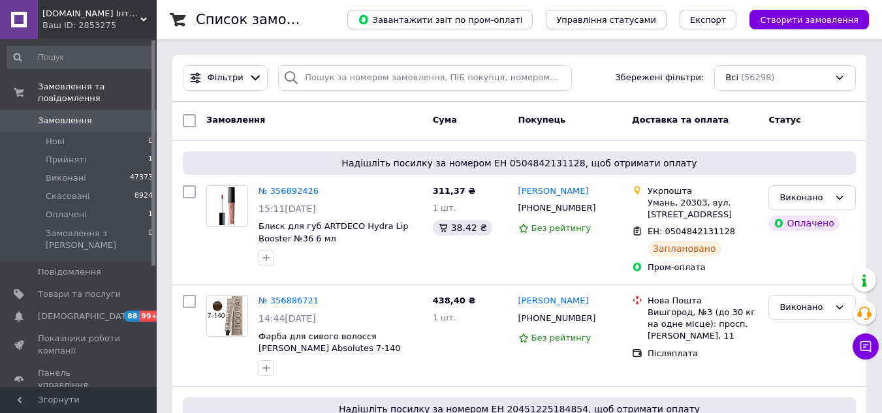
click at [116, 115] on span "Замовлення" at bounding box center [79, 121] width 83 height 12
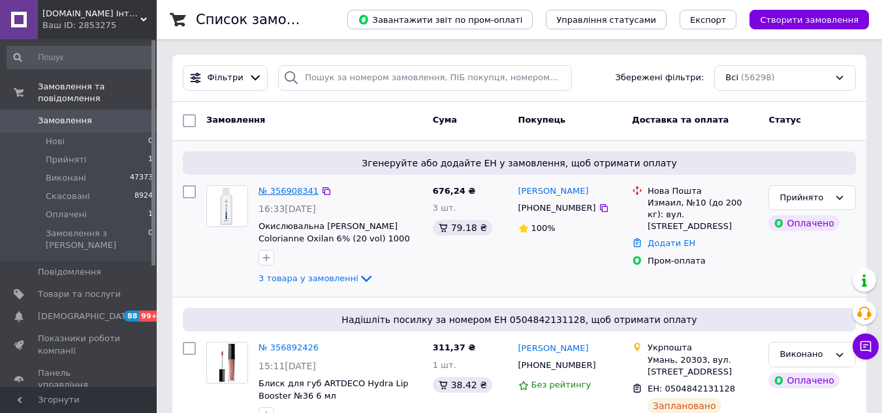
click at [268, 188] on link "№ 356908341" at bounding box center [288, 191] width 60 height 10
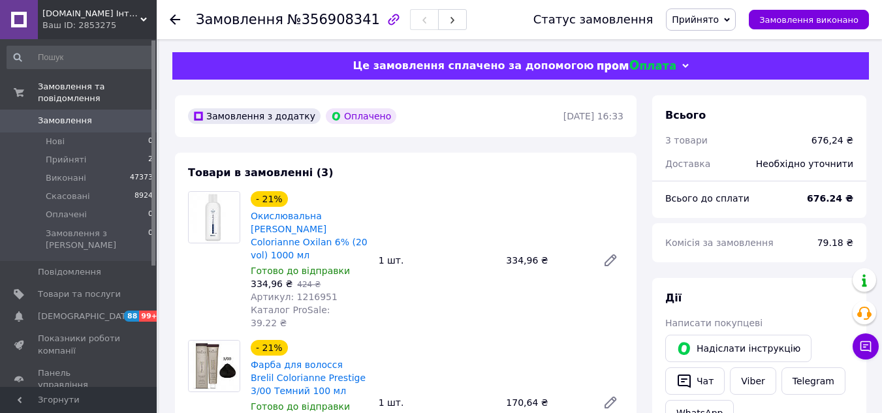
click at [321, 292] on span "Артикул: 1216951" at bounding box center [294, 297] width 87 height 10
click at [318, 292] on span "Артикул: 1216951" at bounding box center [294, 297] width 87 height 10
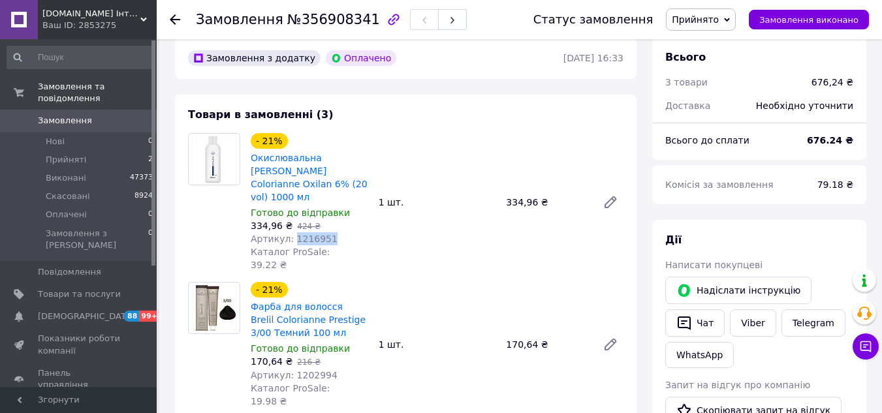
scroll to position [131, 0]
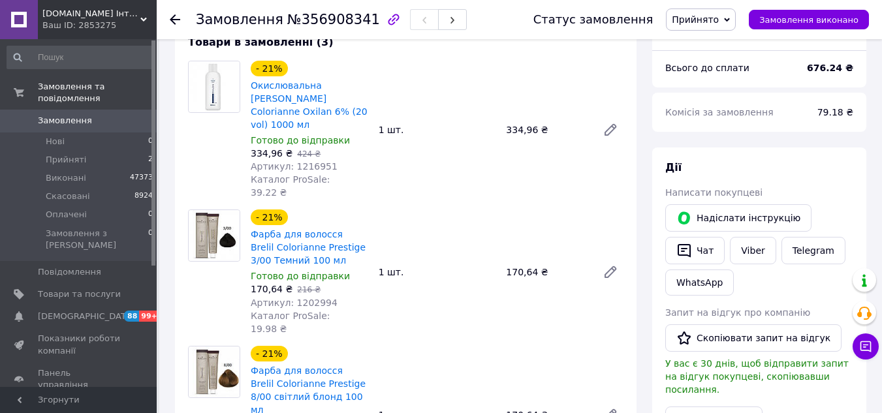
click at [312, 298] on span "Артикул: 1202994" at bounding box center [294, 303] width 87 height 10
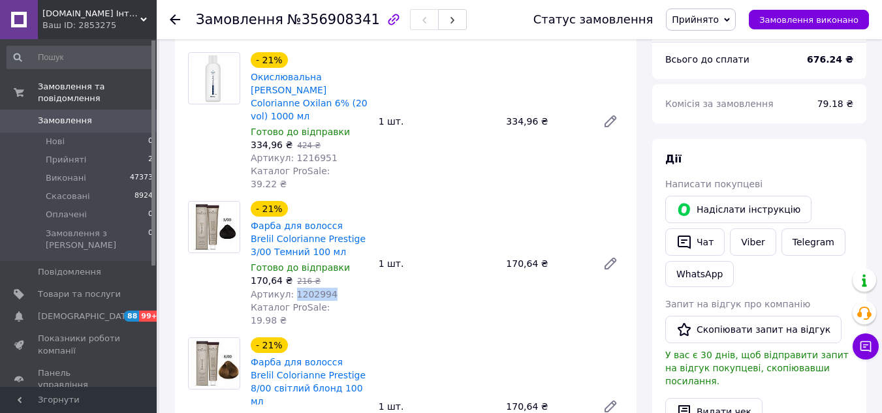
scroll to position [261, 0]
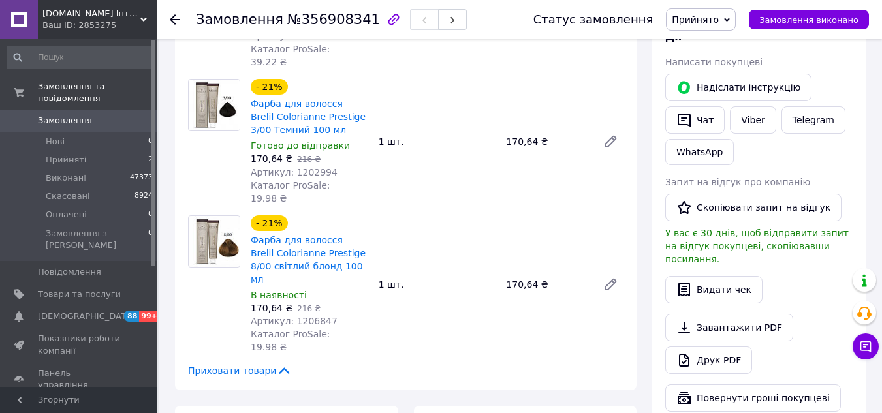
click at [308, 316] on span "Артикул: 1206847" at bounding box center [294, 321] width 87 height 10
click at [307, 329] on span "Каталог ProSale: 19.98 ₴" at bounding box center [290, 340] width 79 height 23
click at [309, 316] on span "Артикул: 1206847" at bounding box center [294, 321] width 87 height 10
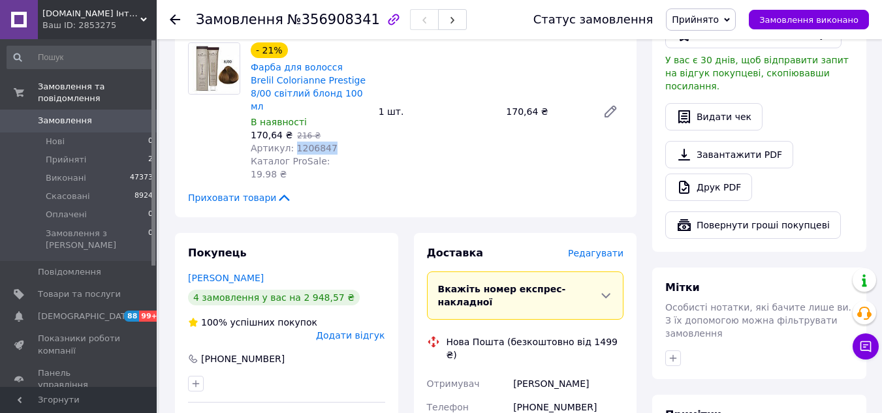
scroll to position [457, 0]
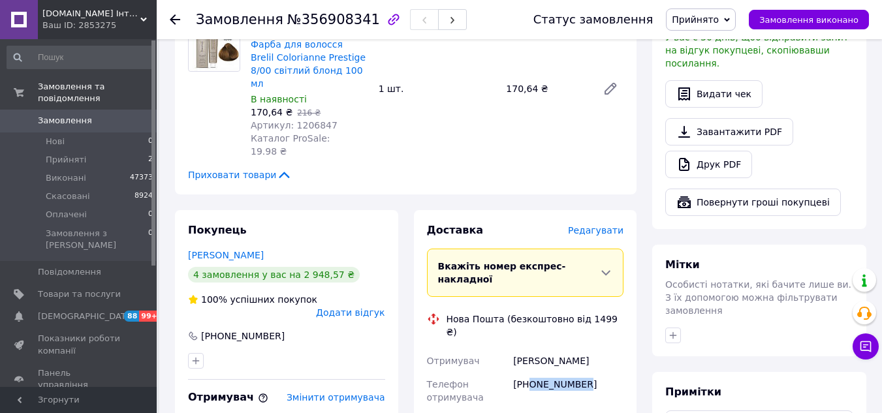
drag, startPoint x: 528, startPoint y: 289, endPoint x: 598, endPoint y: 287, distance: 70.5
click at [598, 373] on div "[PHONE_NUMBER]" at bounding box center [568, 391] width 116 height 37
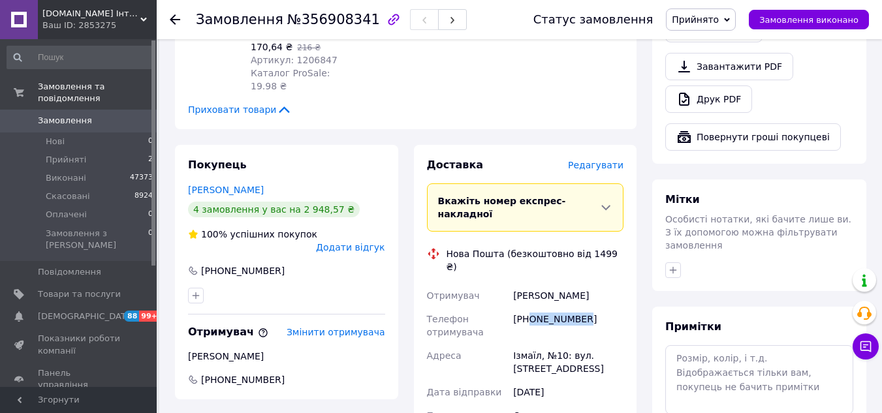
scroll to position [718, 0]
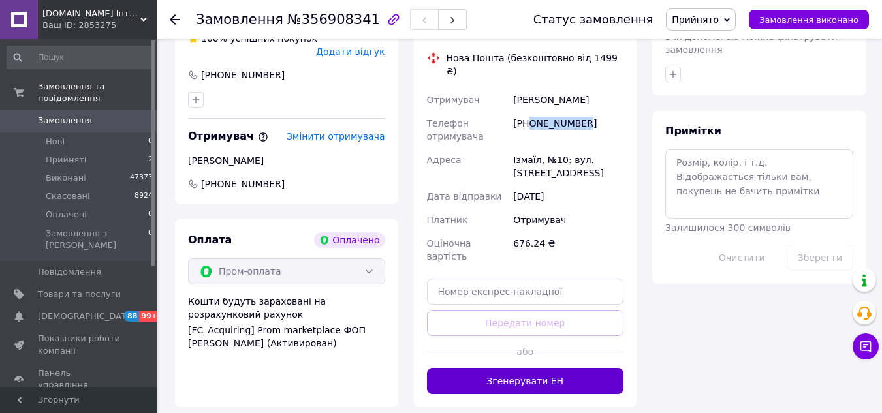
click at [515, 368] on button "Згенерувати ЕН" at bounding box center [525, 381] width 197 height 26
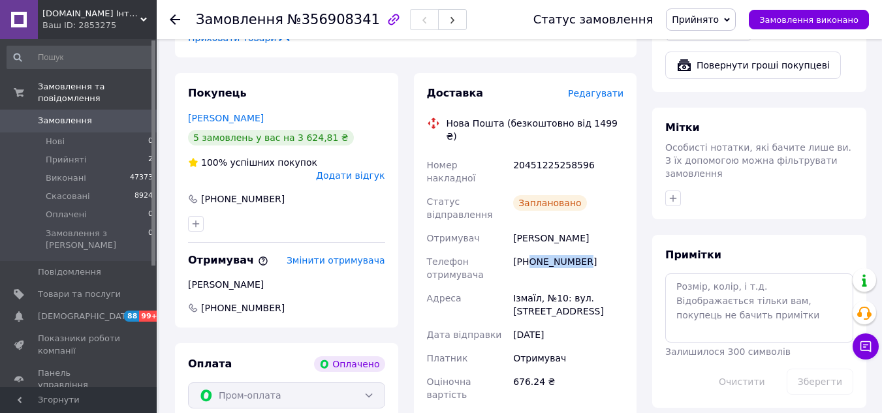
scroll to position [522, 0]
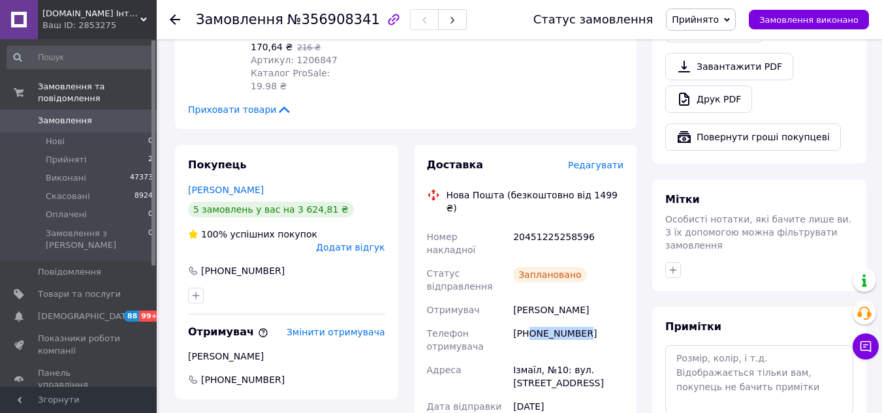
click at [540, 322] on div "[PHONE_NUMBER]" at bounding box center [568, 340] width 116 height 37
click at [808, 20] on span "Замовлення виконано" at bounding box center [808, 20] width 99 height 10
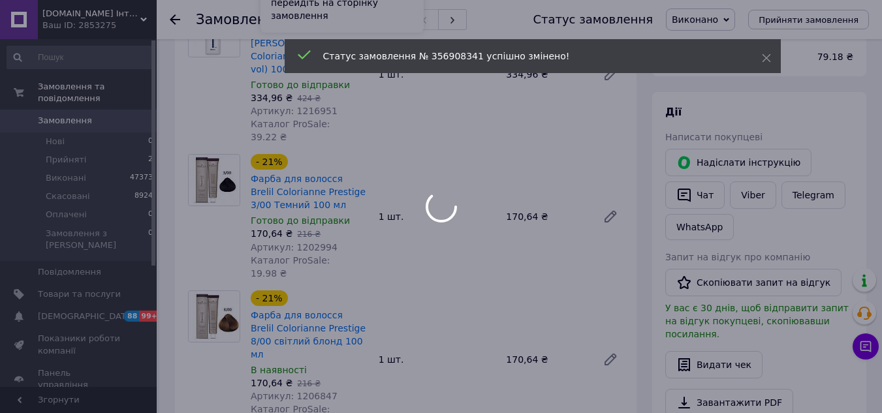
scroll to position [0, 0]
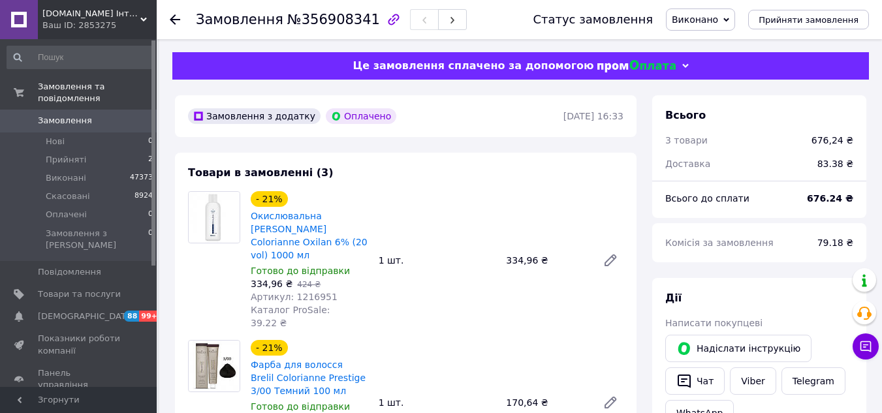
click at [833, 195] on b "676.24 ₴" at bounding box center [830, 198] width 46 height 10
click at [823, 196] on b "676.24 ₴" at bounding box center [830, 198] width 46 height 10
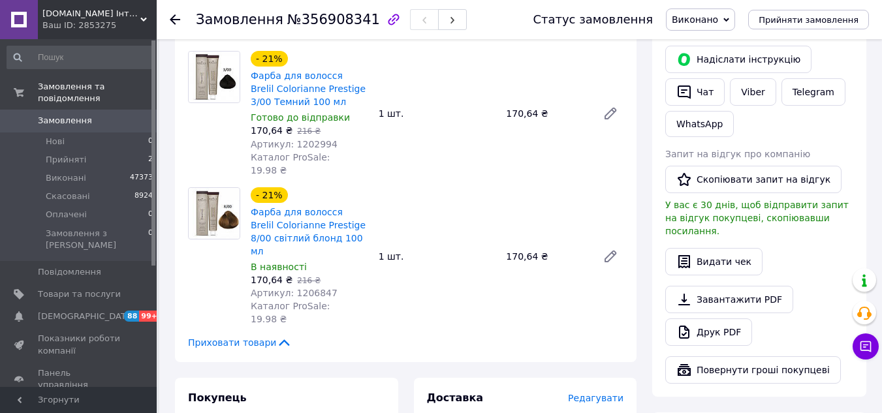
scroll to position [326, 0]
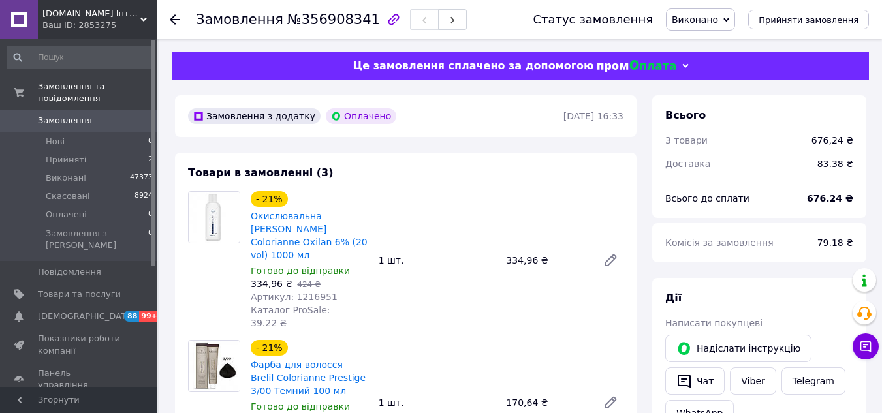
drag, startPoint x: 35, startPoint y: 106, endPoint x: 632, endPoint y: 383, distance: 658.4
click at [35, 115] on span at bounding box center [19, 121] width 38 height 12
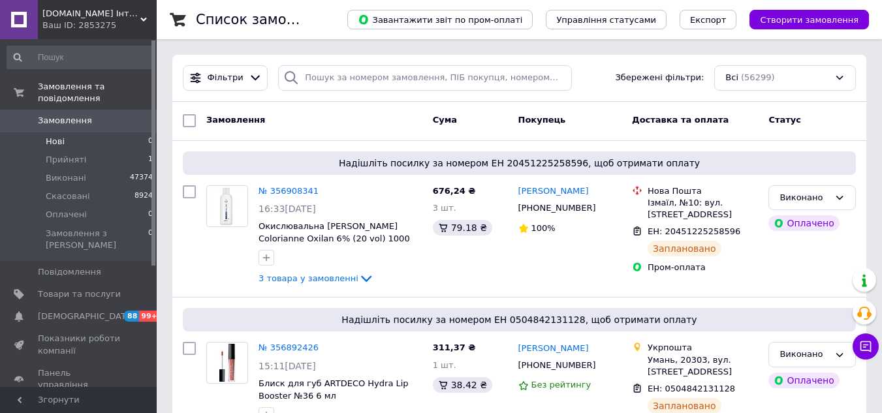
click at [93, 132] on li "Нові 0" at bounding box center [80, 141] width 161 height 18
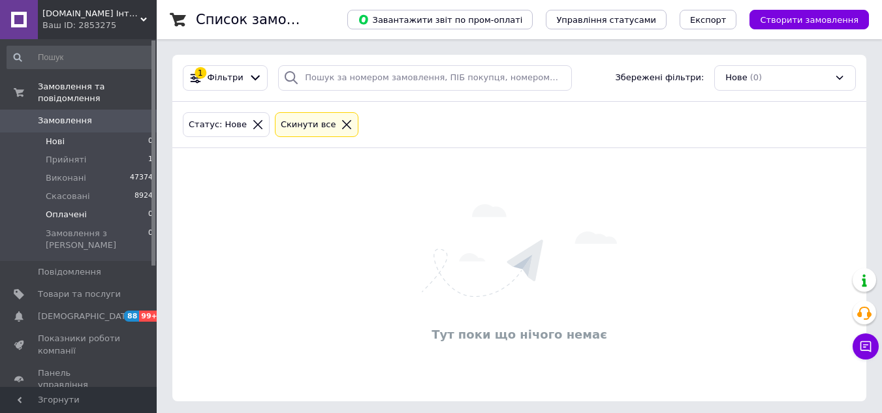
click at [97, 206] on li "Оплачені 0" at bounding box center [80, 215] width 161 height 18
click at [77, 132] on li "Нові 0" at bounding box center [80, 141] width 161 height 18
click at [73, 209] on span "Оплачені" at bounding box center [66, 215] width 41 height 12
click at [65, 115] on span "Замовлення" at bounding box center [65, 121] width 54 height 12
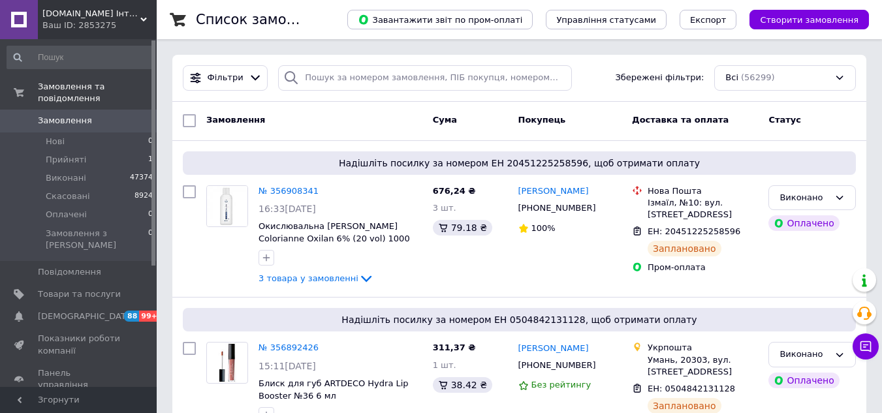
click at [75, 115] on span "Замовлення" at bounding box center [65, 121] width 54 height 12
click at [74, 132] on li "Нові 0" at bounding box center [80, 141] width 161 height 18
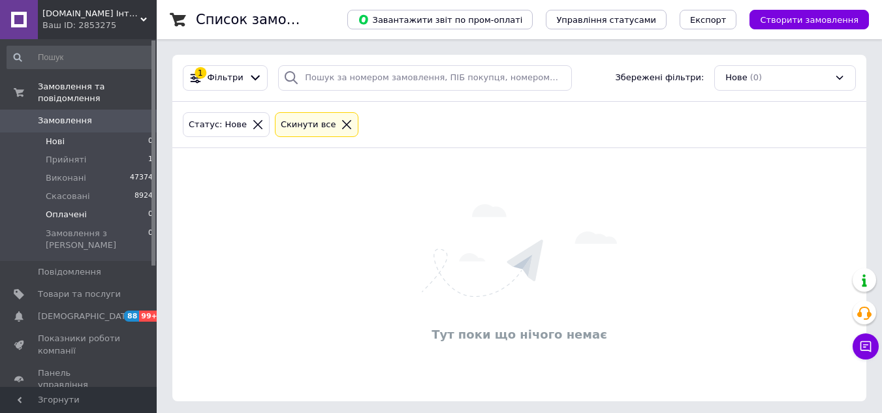
click at [82, 206] on li "Оплачені 0" at bounding box center [80, 215] width 161 height 18
click at [89, 132] on li "Нові 0" at bounding box center [80, 141] width 161 height 18
click at [92, 206] on li "Оплачені 0" at bounding box center [80, 215] width 161 height 18
click at [104, 151] on li "Прийняті 1" at bounding box center [80, 160] width 161 height 18
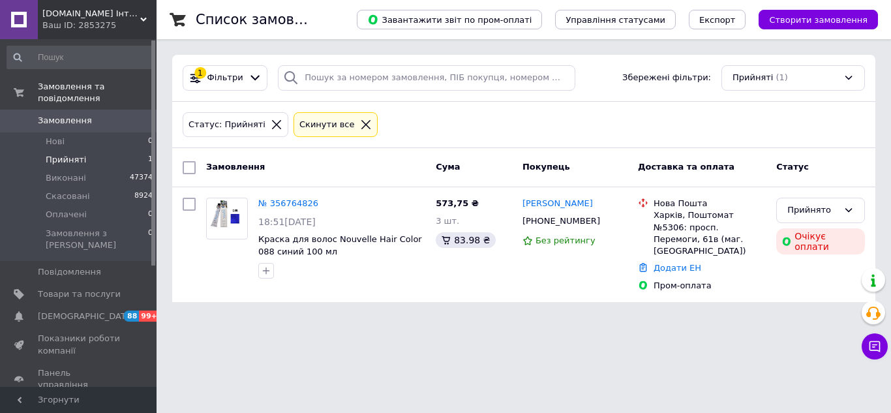
click at [115, 132] on li "Нові 0" at bounding box center [80, 141] width 161 height 18
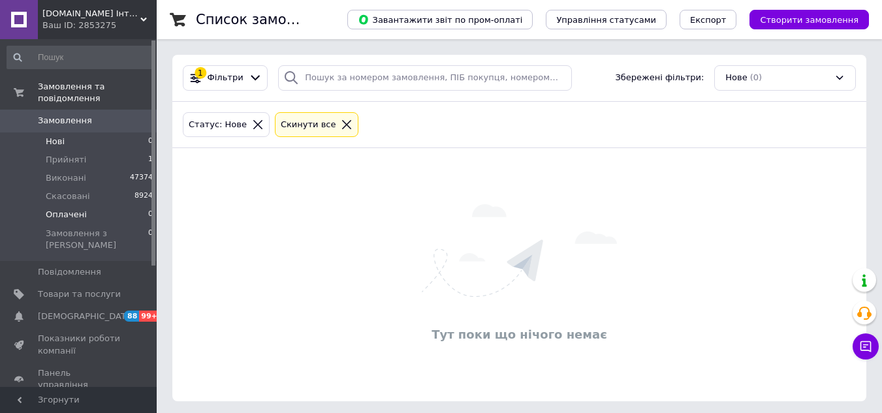
click at [110, 206] on li "Оплачені 0" at bounding box center [80, 215] width 161 height 18
click at [85, 132] on li "Нові 0" at bounding box center [80, 141] width 161 height 18
click at [67, 209] on span "Оплачені" at bounding box center [66, 215] width 41 height 12
click at [80, 154] on span "Прийняті" at bounding box center [66, 160] width 40 height 12
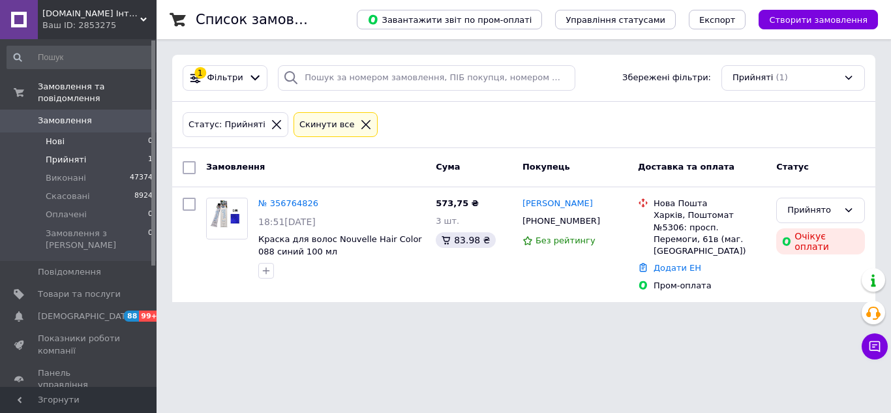
click at [69, 132] on li "Нові 0" at bounding box center [80, 141] width 161 height 18
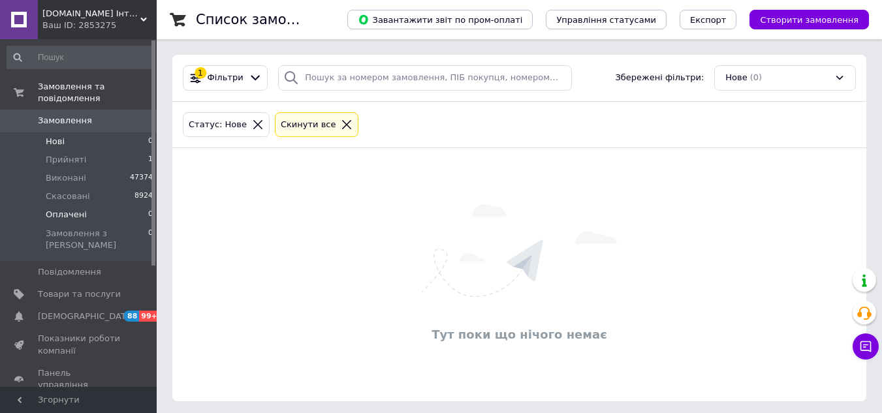
click at [90, 206] on li "Оплачені 0" at bounding box center [80, 215] width 161 height 18
click at [103, 151] on li "Прийняті 1" at bounding box center [80, 160] width 161 height 18
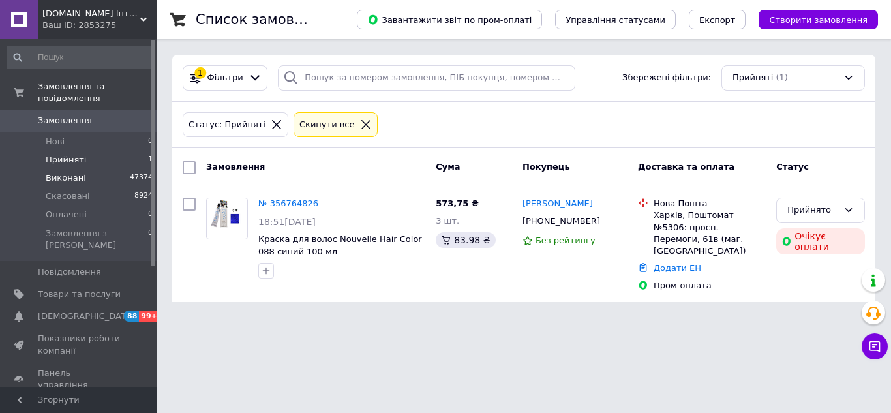
drag, startPoint x: 82, startPoint y: 127, endPoint x: 80, endPoint y: 164, distance: 37.9
click at [82, 132] on li "Нові 0" at bounding box center [80, 141] width 161 height 18
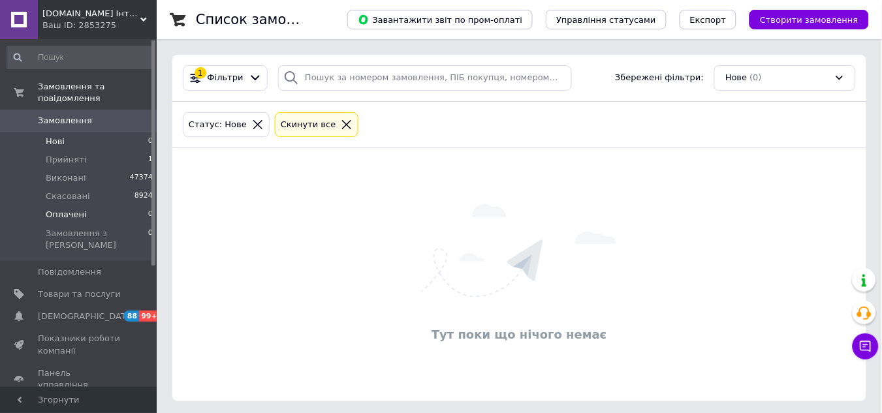
click at [80, 209] on li "Оплачені 0" at bounding box center [80, 215] width 161 height 18
click at [85, 136] on li "Нові 0" at bounding box center [80, 141] width 161 height 18
click at [79, 206] on li "Оплачені 0" at bounding box center [80, 215] width 161 height 18
click at [74, 132] on li "Нові 0" at bounding box center [80, 141] width 161 height 18
click at [81, 209] on span "Оплачені" at bounding box center [66, 215] width 41 height 12
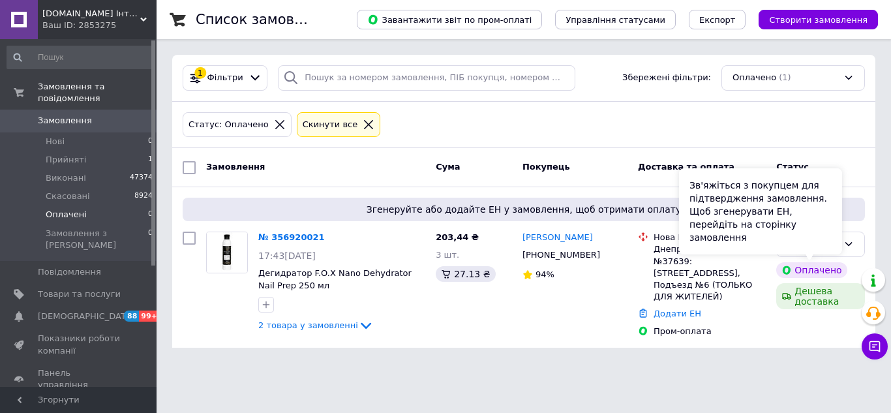
click at [820, 242] on div "Зв'яжіться з покупцем для підтвердження замовлення. Щоб згенерувати ЕН, перейді…" at bounding box center [760, 211] width 163 height 86
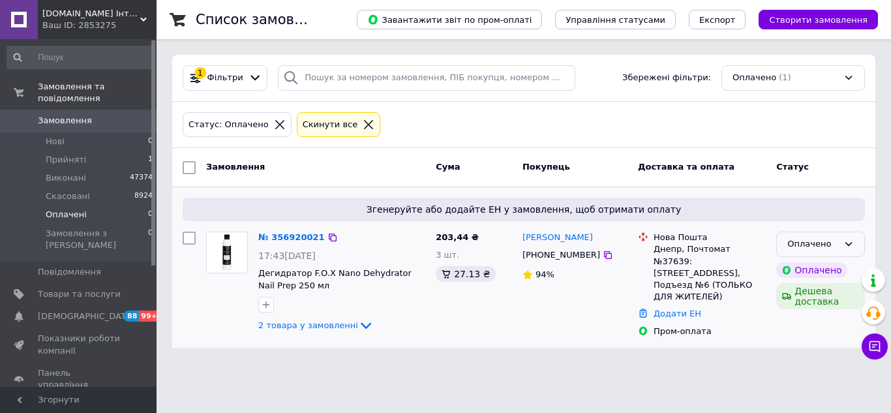
click at [847, 240] on icon at bounding box center [849, 244] width 10 height 10
click at [800, 266] on li "Прийнято" at bounding box center [820, 272] width 87 height 24
click at [281, 236] on link "№ 356920021" at bounding box center [291, 237] width 67 height 10
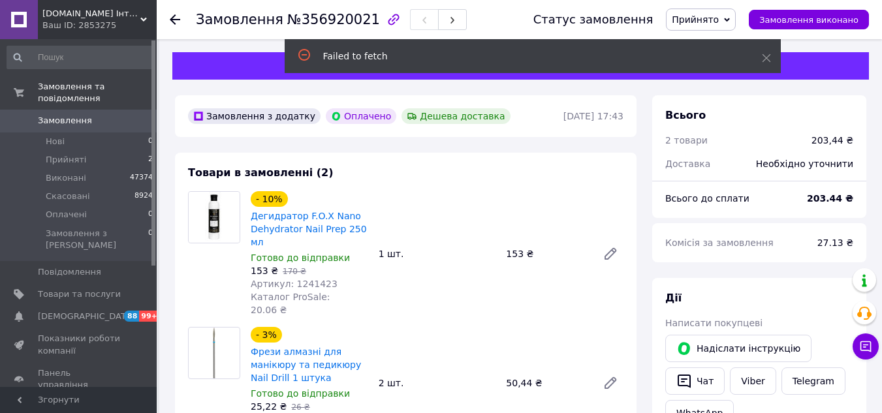
click at [316, 279] on span "Артикул: 1241423" at bounding box center [294, 284] width 87 height 10
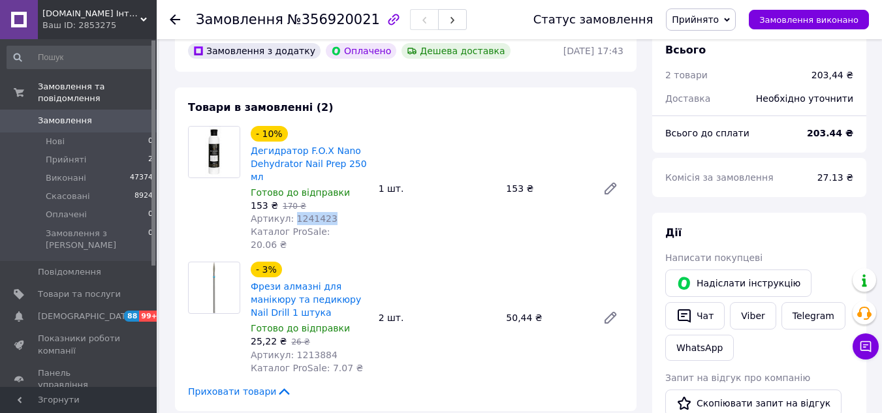
scroll to position [196, 0]
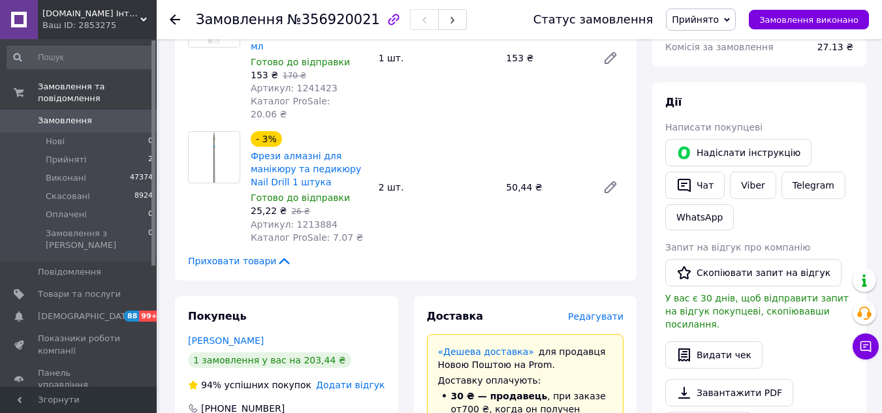
click at [303, 219] on span "Артикул: 1213884" at bounding box center [294, 224] width 87 height 10
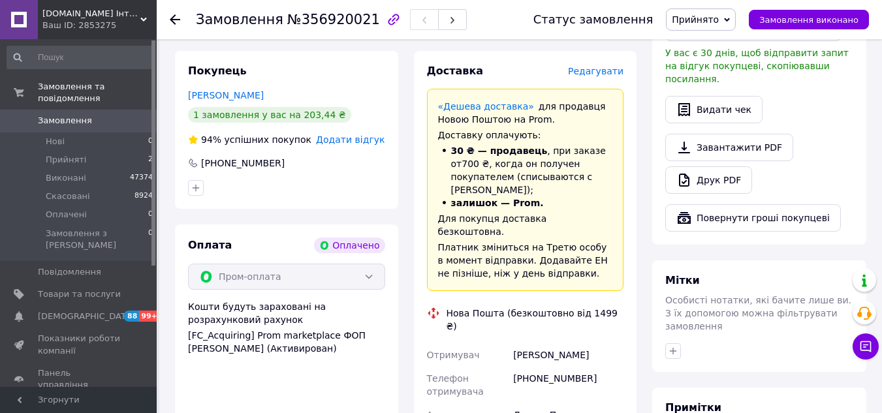
scroll to position [522, 0]
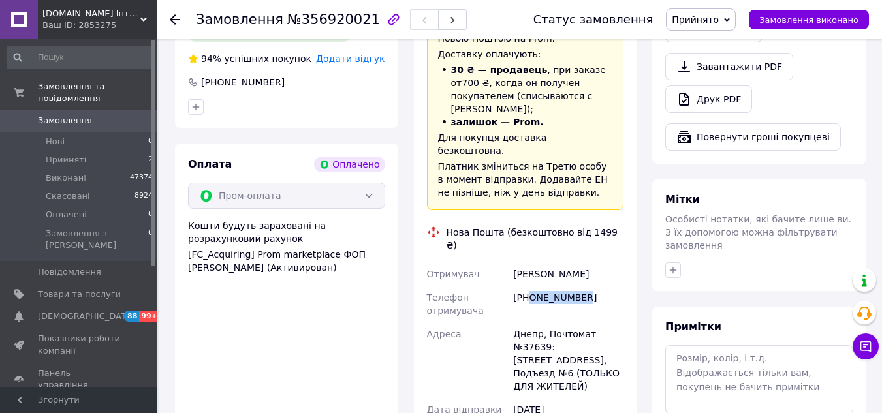
drag, startPoint x: 529, startPoint y: 229, endPoint x: 604, endPoint y: 229, distance: 75.7
click at [604, 286] on div "[PHONE_NUMBER]" at bounding box center [568, 304] width 116 height 37
drag, startPoint x: 543, startPoint y: 268, endPoint x: 546, endPoint y: 281, distance: 13.5
click at [546, 322] on div "Днепр, Почтомат №37639: [STREET_ADDRESS], Подъезд №6 (ТОЛЬКО ДЛЯ ЖИТЕЛЕЙ)" at bounding box center [568, 360] width 116 height 76
drag, startPoint x: 517, startPoint y: 208, endPoint x: 610, endPoint y: 208, distance: 93.3
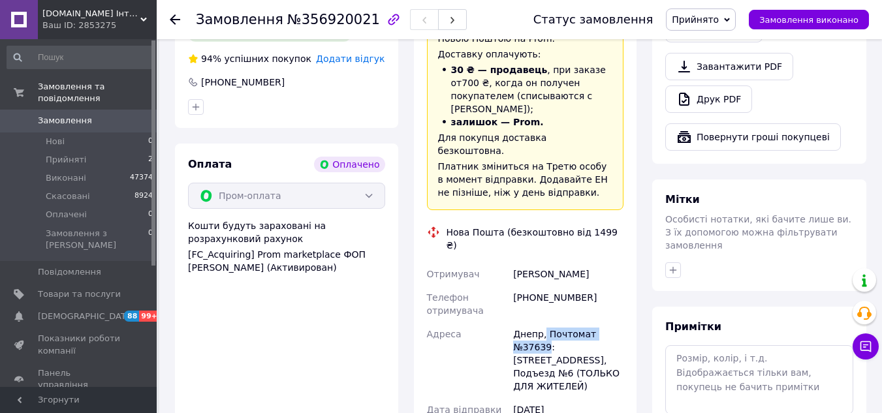
click at [610, 262] on div "[PERSON_NAME]" at bounding box center [568, 273] width 116 height 23
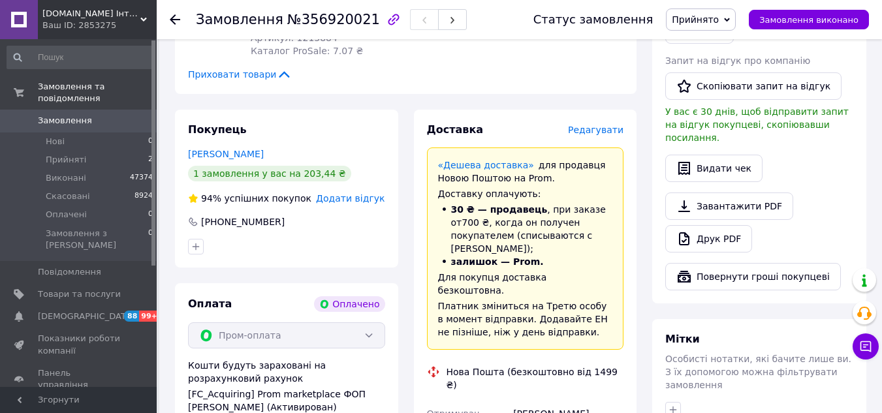
scroll to position [196, 0]
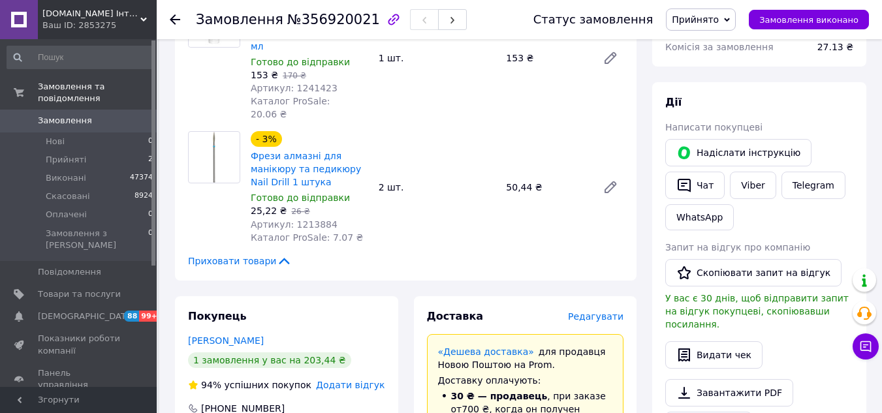
click at [221, 148] on div at bounding box center [214, 157] width 51 height 51
click at [266, 151] on link "Фрези алмазні для манікюру та педикюру Nail Drill 1 штука" at bounding box center [306, 169] width 110 height 37
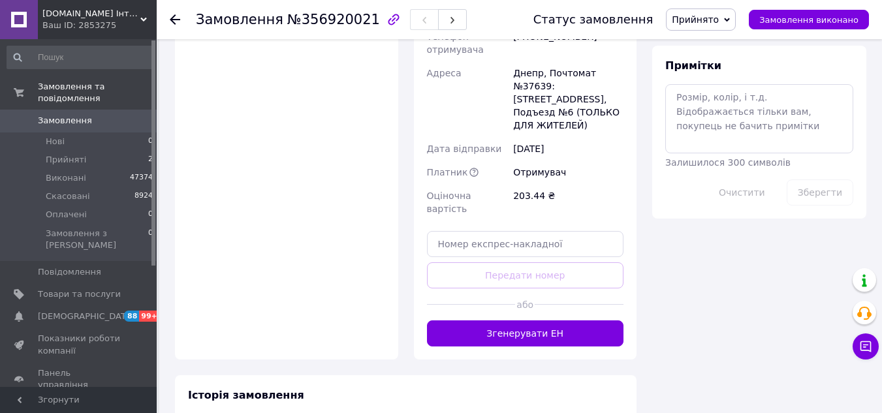
click at [474, 320] on button "Згенерувати ЕН" at bounding box center [525, 333] width 197 height 26
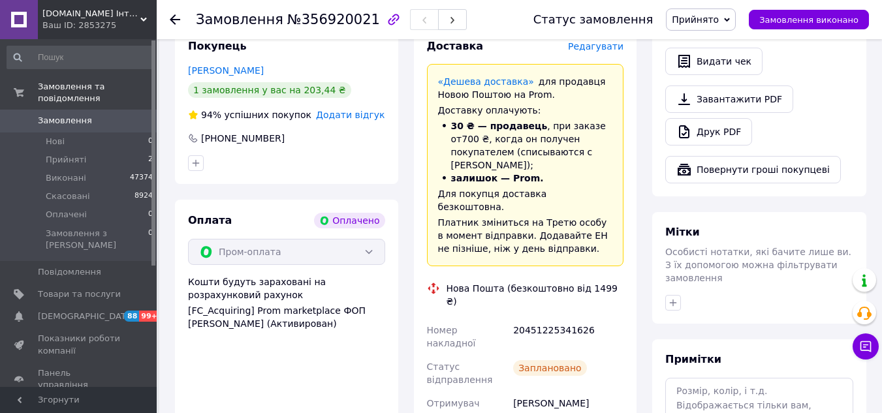
scroll to position [457, 0]
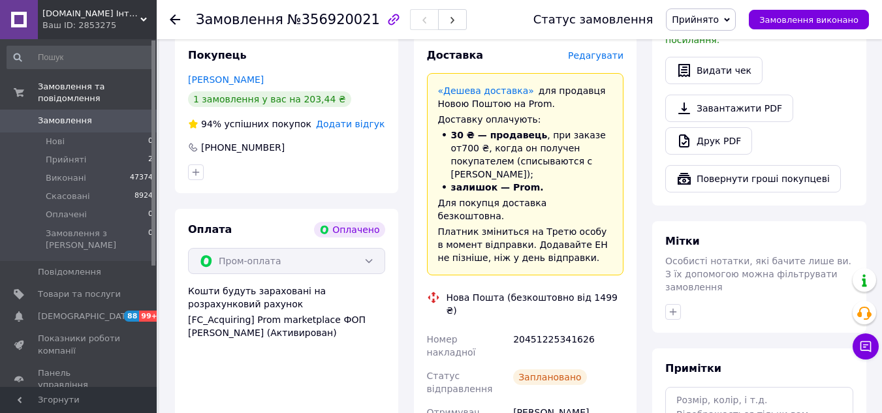
click at [814, 17] on span "Замовлення виконано" at bounding box center [808, 20] width 99 height 10
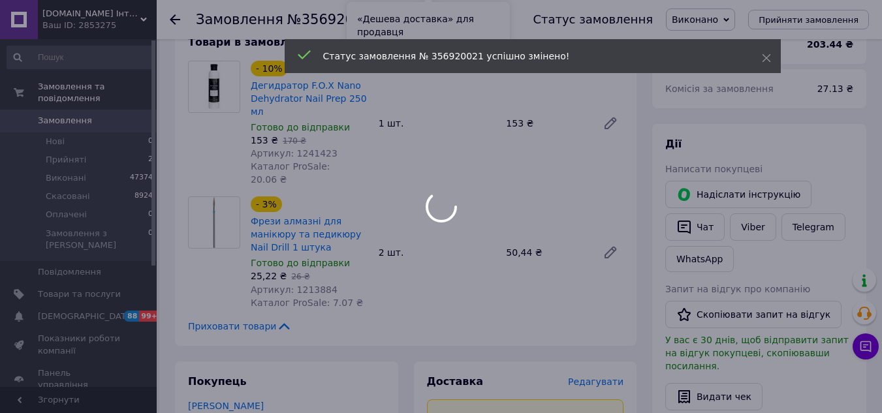
scroll to position [0, 0]
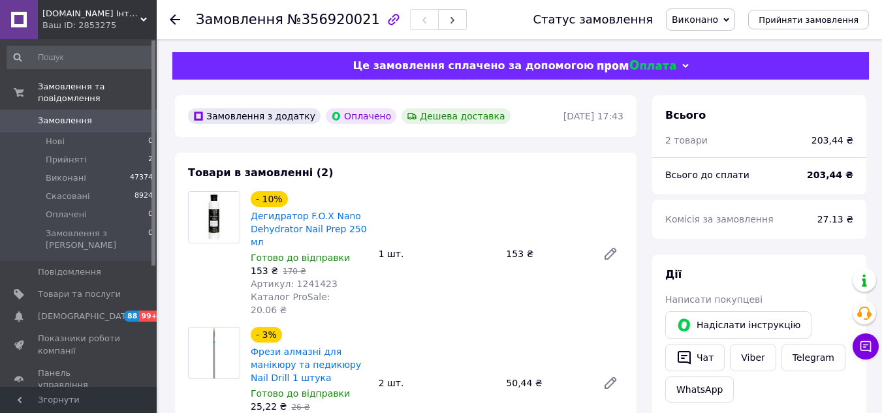
click at [829, 174] on b "203,44 ₴" at bounding box center [830, 175] width 46 height 10
click at [814, 169] on div "203.44 ₴" at bounding box center [830, 175] width 62 height 29
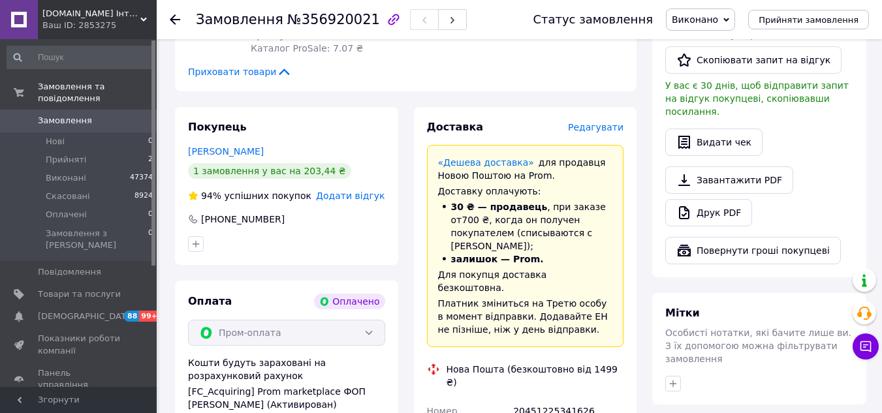
scroll to position [392, 0]
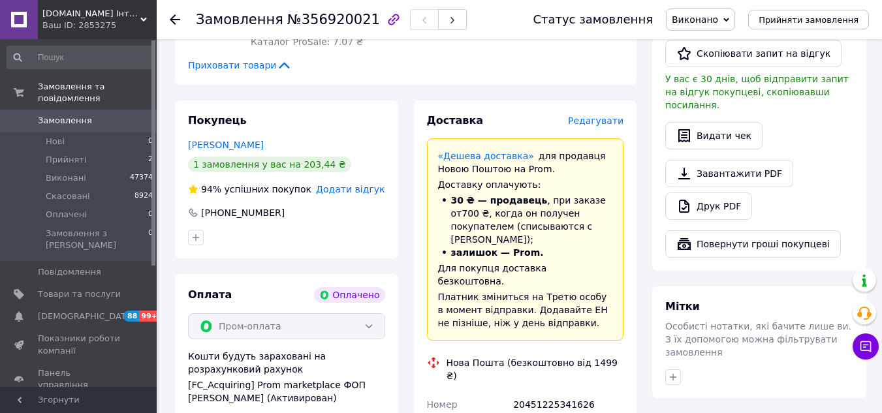
click at [537, 393] on div "20451225341626" at bounding box center [568, 411] width 116 height 37
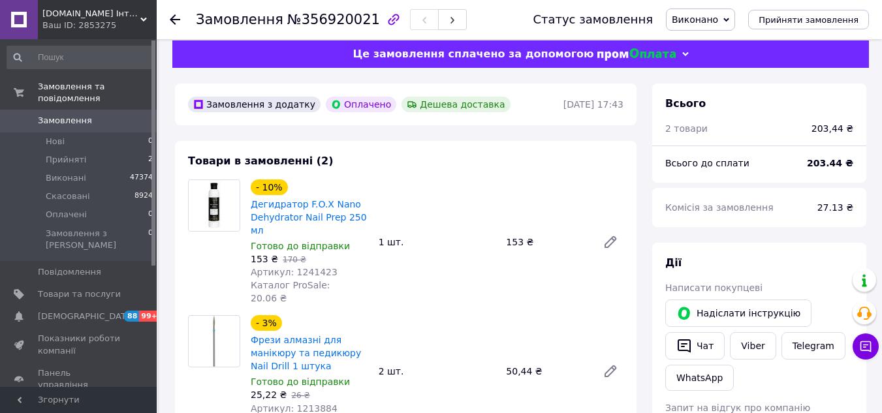
scroll to position [0, 0]
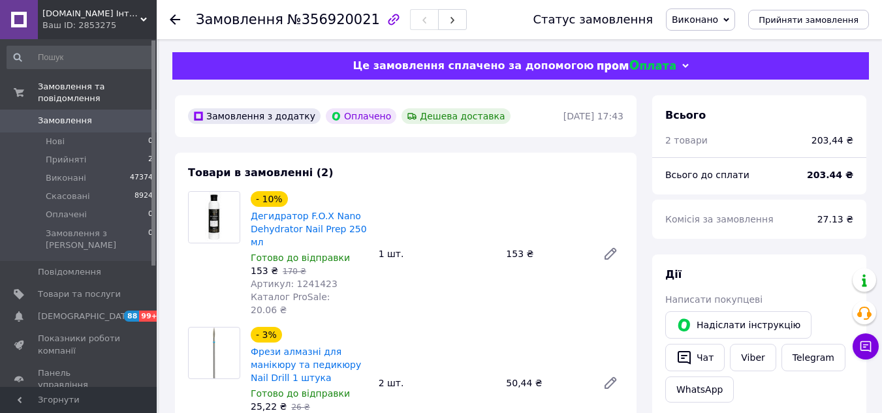
drag, startPoint x: 5, startPoint y: 113, endPoint x: 50, endPoint y: 3, distance: 118.3
click at [3, 115] on span at bounding box center [19, 121] width 38 height 12
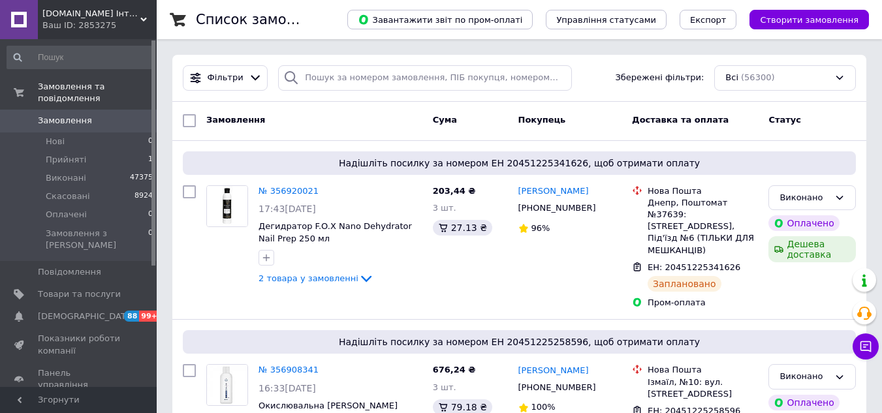
click at [59, 110] on link "Замовлення 0" at bounding box center [80, 121] width 161 height 22
click at [65, 132] on li "Нові 0" at bounding box center [80, 141] width 161 height 18
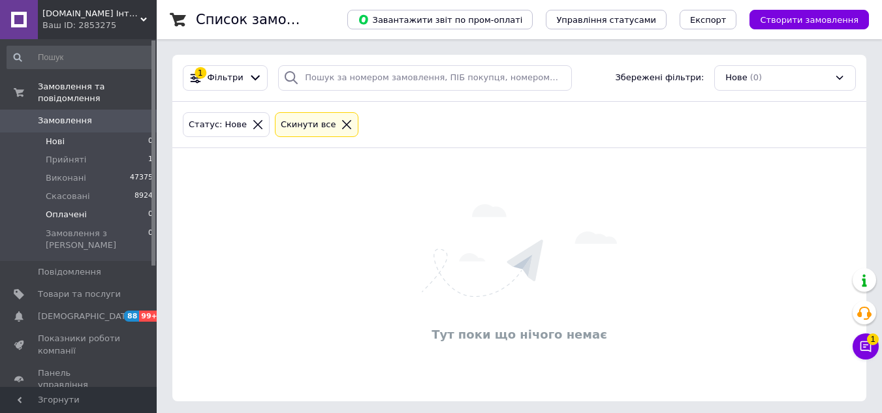
click at [79, 209] on span "Оплачені" at bounding box center [66, 215] width 41 height 12
click at [79, 132] on li "Нові 0" at bounding box center [80, 141] width 161 height 18
drag, startPoint x: 78, startPoint y: 200, endPoint x: 113, endPoint y: 213, distance: 36.7
click at [78, 209] on span "Оплачені" at bounding box center [66, 215] width 41 height 12
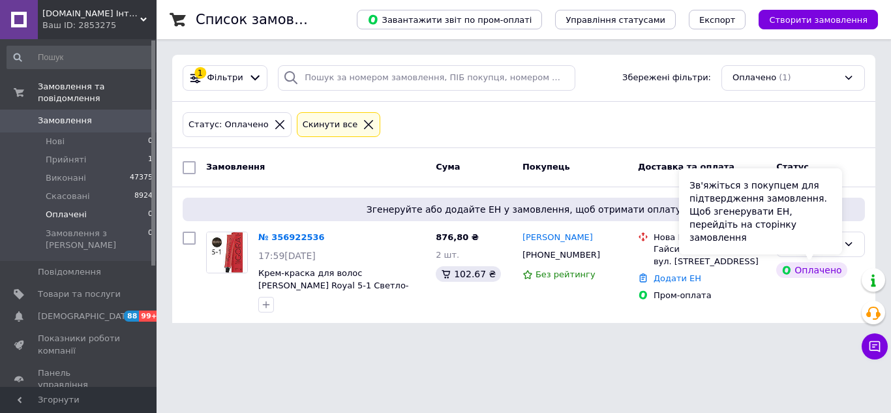
click at [841, 242] on div "Зв'яжіться з покупцем для підтвердження замовлення. Щоб згенерувати ЕН, перейді…" at bounding box center [760, 211] width 163 height 86
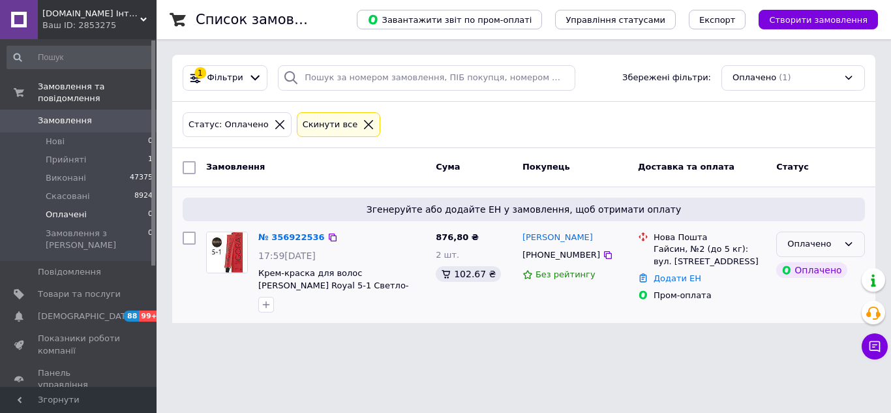
click at [850, 246] on icon at bounding box center [849, 244] width 10 height 10
click at [798, 274] on li "Прийнято" at bounding box center [820, 272] width 87 height 24
click at [283, 234] on link "№ 356922536" at bounding box center [291, 237] width 67 height 10
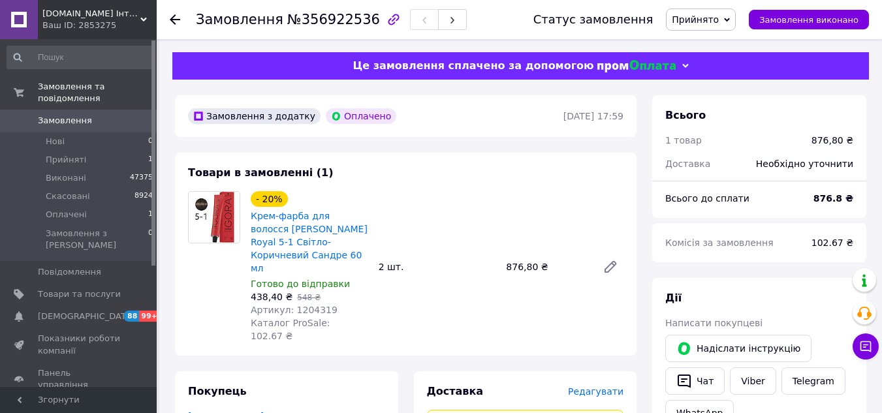
click at [298, 305] on span "Артикул: 1204319" at bounding box center [294, 310] width 87 height 10
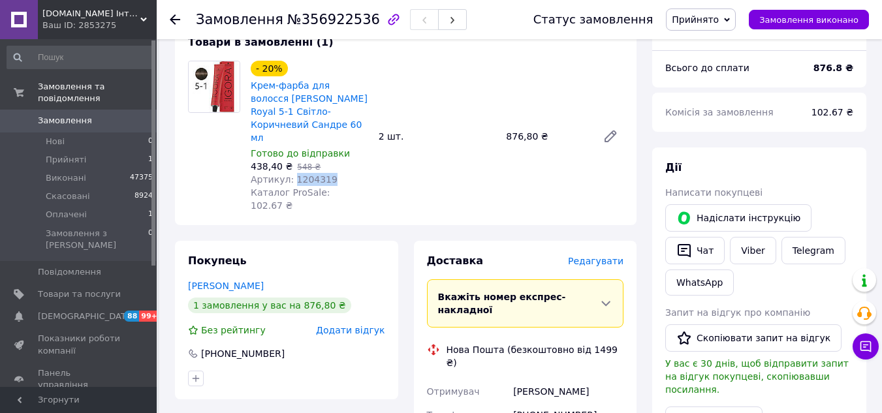
scroll to position [196, 0]
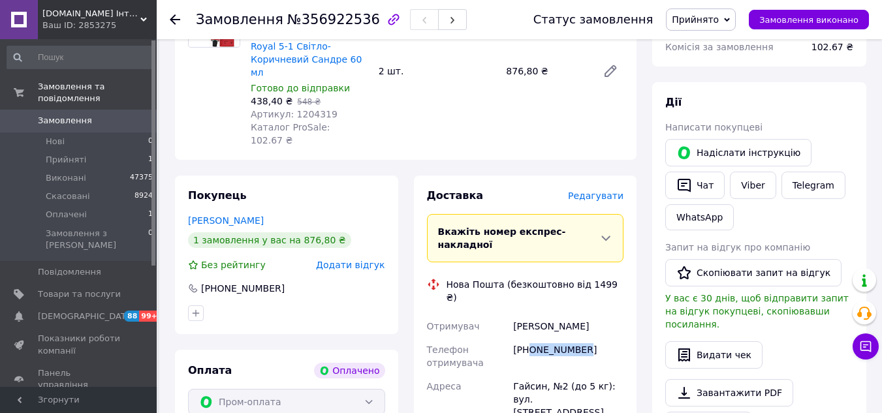
drag, startPoint x: 542, startPoint y: 294, endPoint x: 595, endPoint y: 298, distance: 52.4
click at [595, 338] on div "[PHONE_NUMBER]" at bounding box center [568, 356] width 116 height 37
click at [528, 375] on div "Гайсин, №2 (до 5 кг): вул. [STREET_ADDRESS]" at bounding box center [568, 400] width 116 height 50
click at [514, 375] on div "Гайсин, №2 (до 5 кг): вул. [STREET_ADDRESS]" at bounding box center [568, 400] width 116 height 50
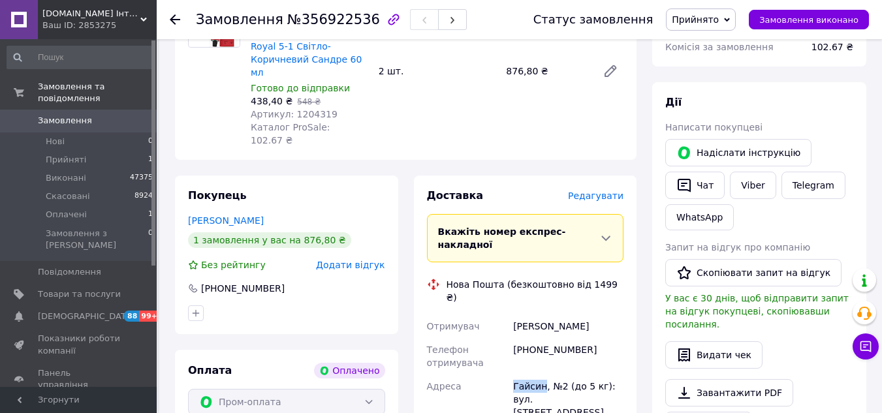
click at [512, 375] on div "Гайсин, №2 (до 5 кг): вул. [STREET_ADDRESS]" at bounding box center [568, 400] width 116 height 50
drag, startPoint x: 510, startPoint y: 330, endPoint x: 561, endPoint y: 337, distance: 51.5
click at [561, 375] on div "Гайсин, №2 (до 5 кг): вул. [STREET_ADDRESS]" at bounding box center [568, 400] width 116 height 50
drag, startPoint x: 512, startPoint y: 275, endPoint x: 557, endPoint y: 275, distance: 44.4
click at [557, 315] on div "[PERSON_NAME]" at bounding box center [568, 326] width 116 height 23
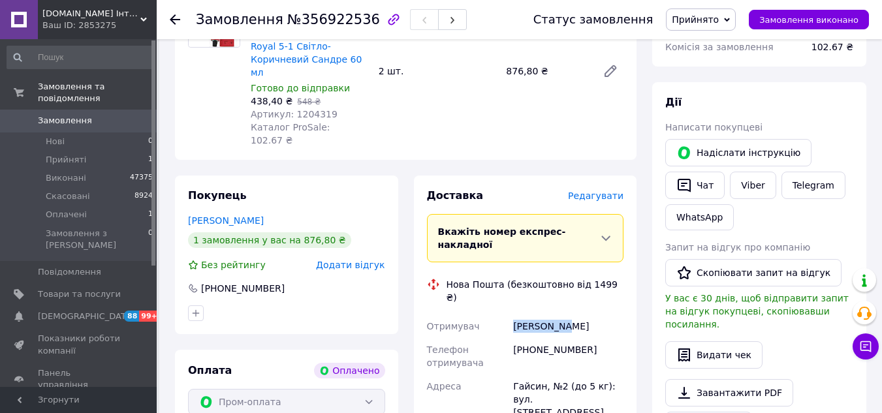
click at [557, 315] on div "[PERSON_NAME]" at bounding box center [568, 326] width 116 height 23
click at [523, 315] on div "[PERSON_NAME]" at bounding box center [568, 326] width 116 height 23
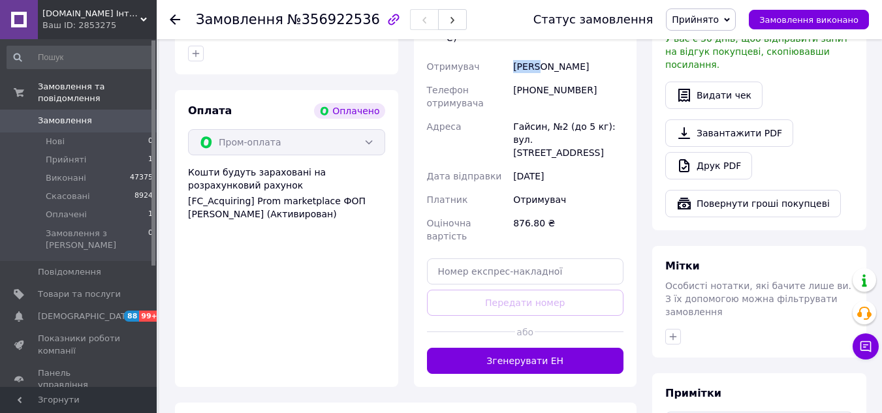
scroll to position [457, 0]
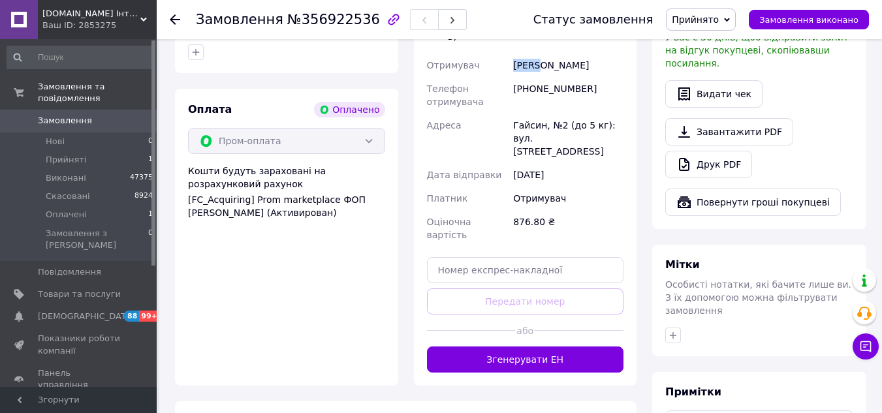
drag, startPoint x: 493, startPoint y: 287, endPoint x: 504, endPoint y: 288, distance: 10.5
click at [493, 347] on button "Згенерувати ЕН" at bounding box center [525, 360] width 197 height 26
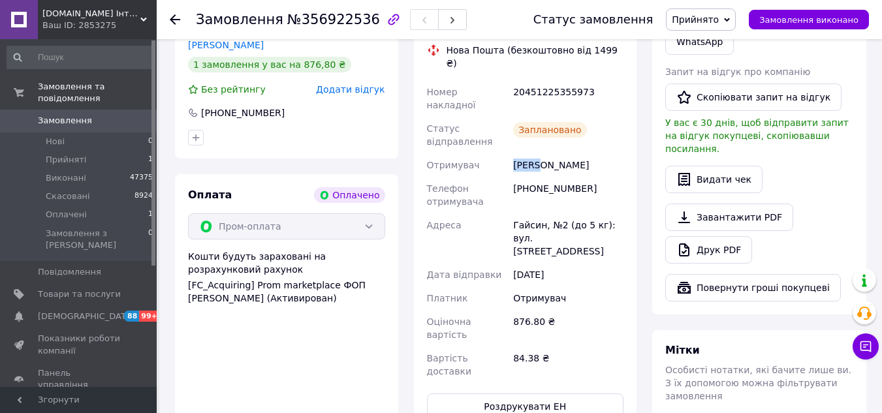
scroll to position [261, 0]
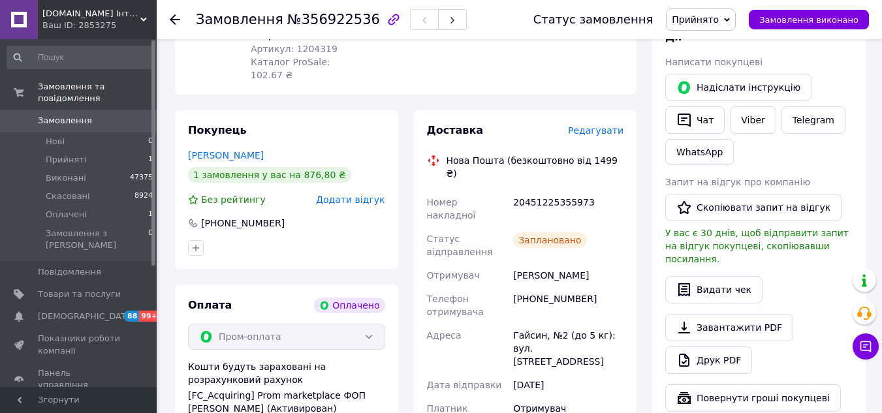
click at [546, 287] on div "[PHONE_NUMBER]" at bounding box center [568, 305] width 116 height 37
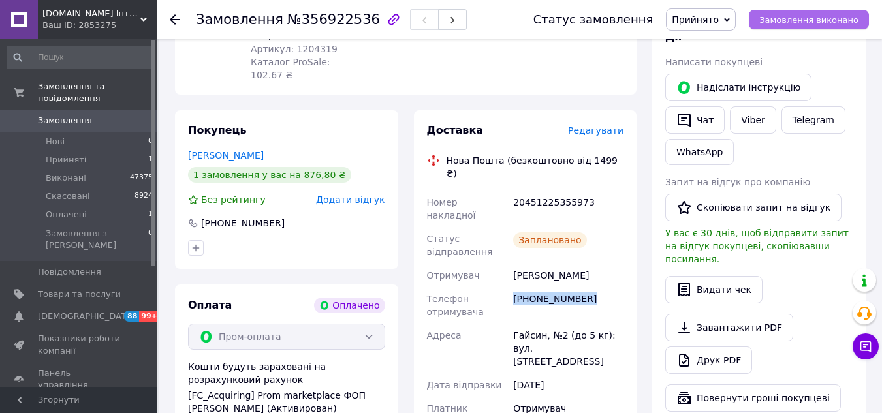
click at [793, 13] on button "Замовлення виконано" at bounding box center [809, 20] width 120 height 20
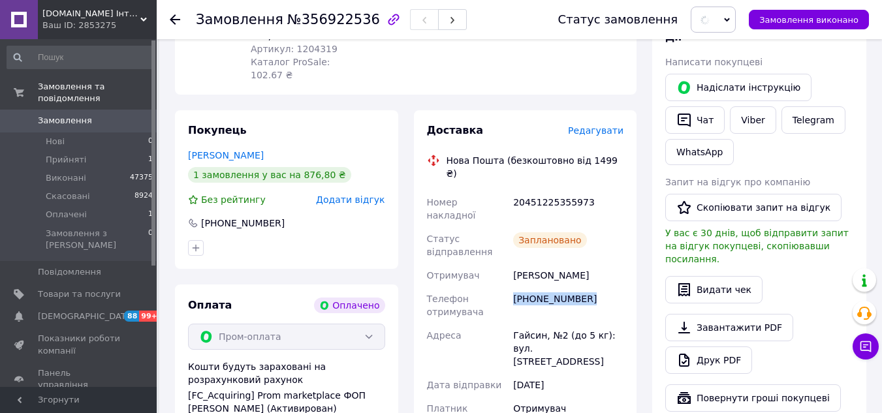
scroll to position [0, 0]
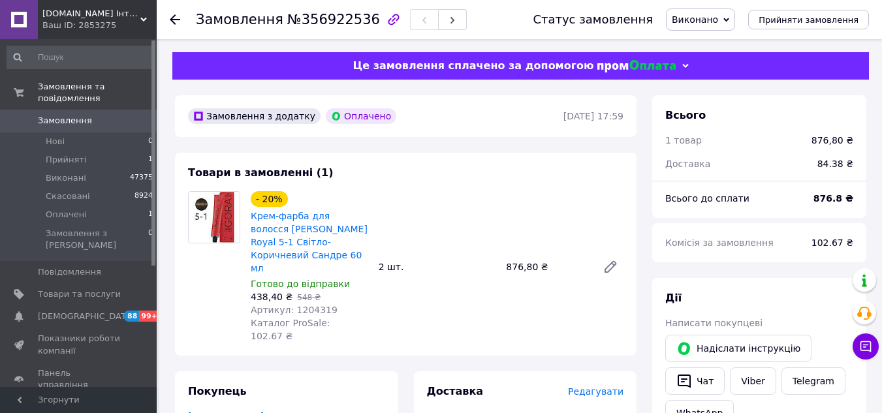
click at [831, 201] on b "876.8 ₴" at bounding box center [833, 198] width 40 height 10
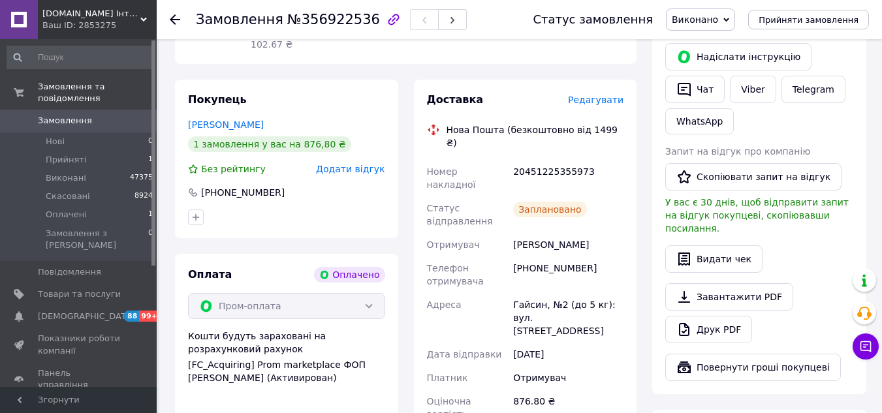
scroll to position [326, 0]
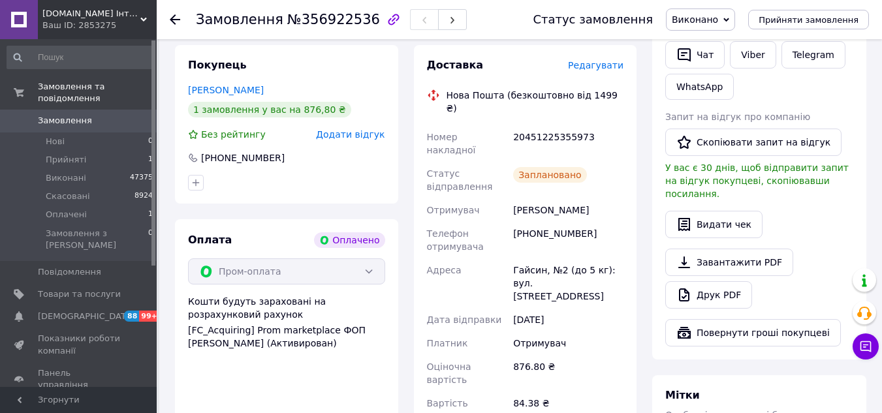
click at [540, 125] on div "20451225355973" at bounding box center [568, 143] width 116 height 37
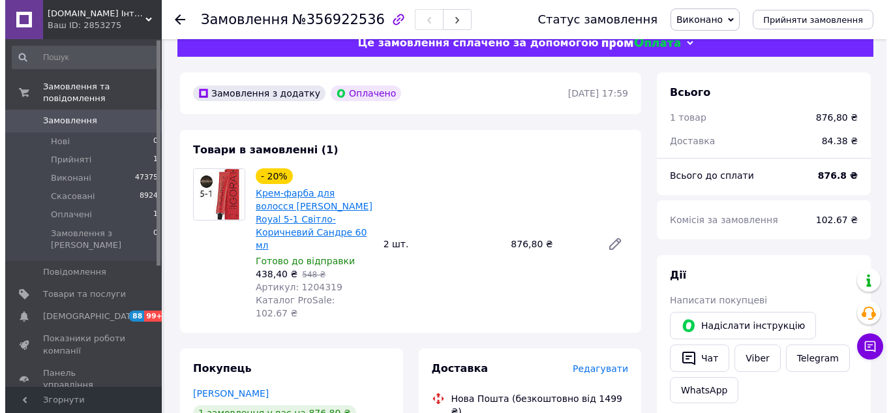
scroll to position [0, 0]
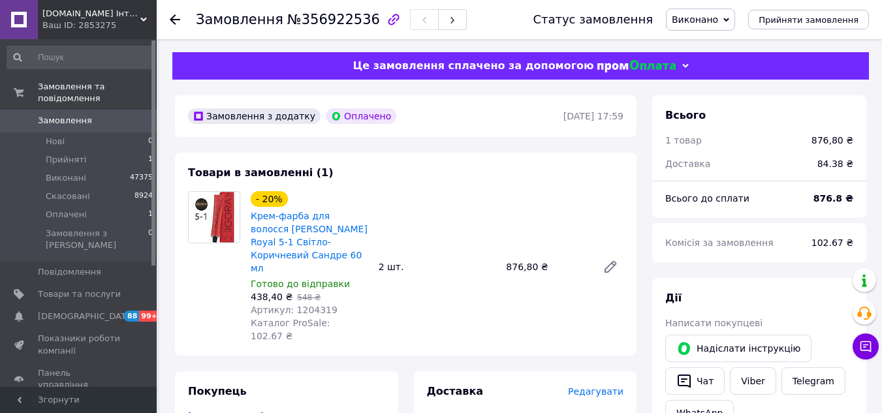
click at [27, 115] on span at bounding box center [19, 121] width 38 height 12
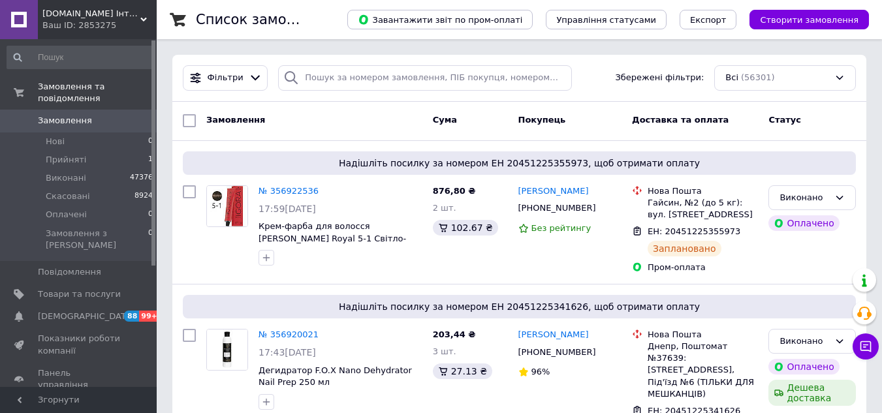
click at [33, 115] on span at bounding box center [19, 121] width 38 height 12
click at [69, 132] on li "Нові 0" at bounding box center [80, 141] width 161 height 18
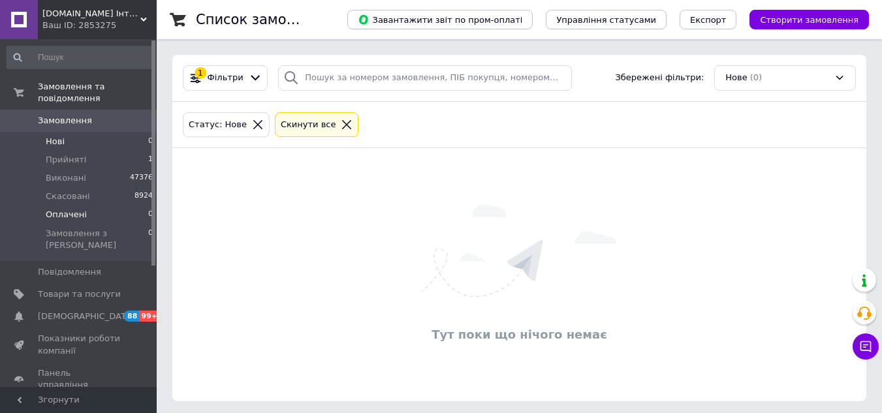
click at [87, 207] on li "Оплачені 0" at bounding box center [80, 215] width 161 height 18
click at [74, 132] on li "Нові 0" at bounding box center [80, 141] width 161 height 18
click at [82, 206] on li "Оплачені 0" at bounding box center [80, 215] width 161 height 18
drag, startPoint x: 78, startPoint y: 146, endPoint x: 55, endPoint y: 1, distance: 147.3
click at [78, 154] on span "Прийняті" at bounding box center [66, 160] width 40 height 12
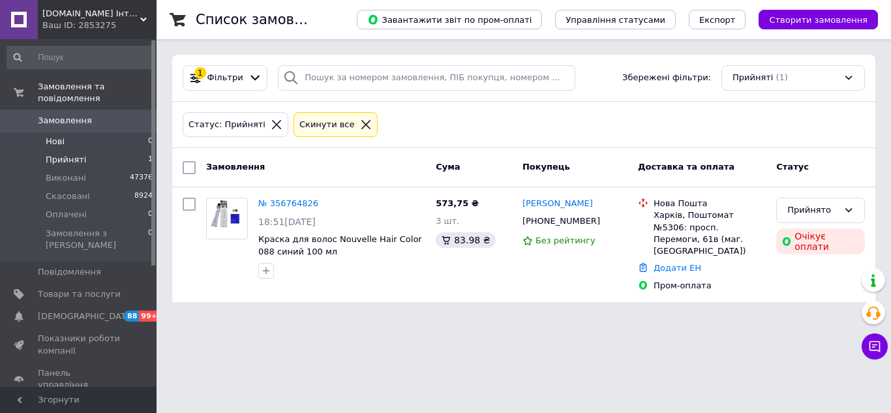
click at [70, 132] on li "Нові 0" at bounding box center [80, 141] width 161 height 18
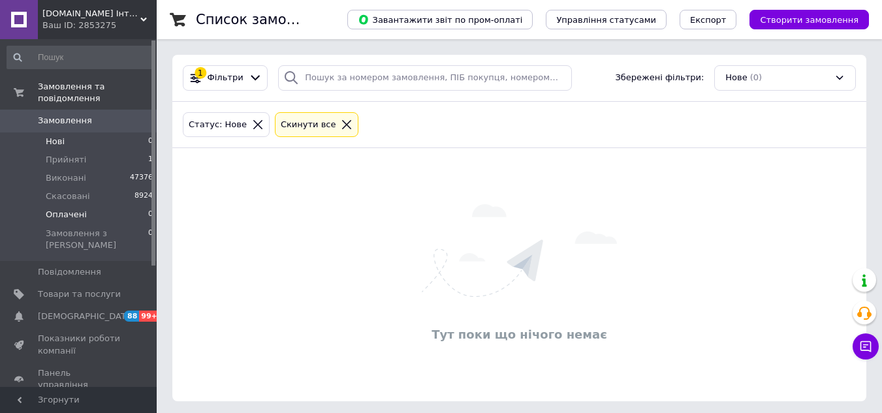
click at [71, 209] on span "Оплачені" at bounding box center [66, 215] width 41 height 12
click at [89, 115] on span "Замовлення" at bounding box center [79, 121] width 83 height 12
